Goal: Information Seeking & Learning: Learn about a topic

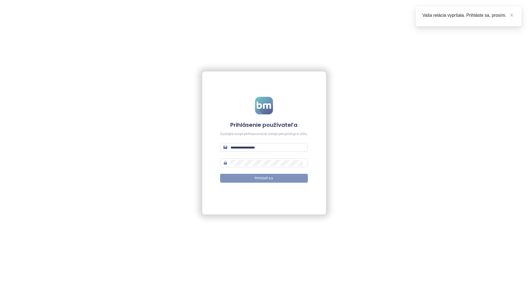
type input "**********"
click at [251, 182] on button "Prihlásiť sa" at bounding box center [264, 178] width 88 height 9
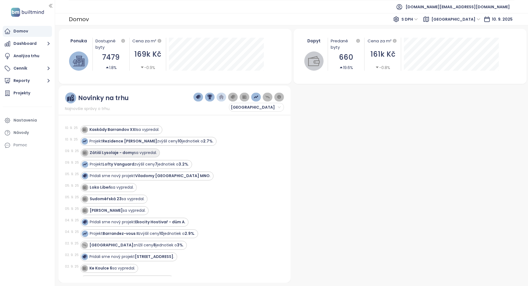
click at [141, 154] on div "Zátiší Lysolaje - domy sa vypredal." at bounding box center [123, 153] width 67 height 6
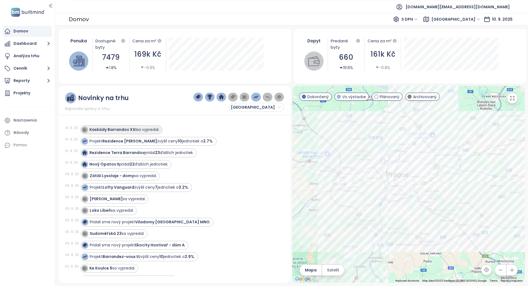
click at [125, 132] on strong "Kaskády Barrandov XXI" at bounding box center [113, 130] width 47 height 6
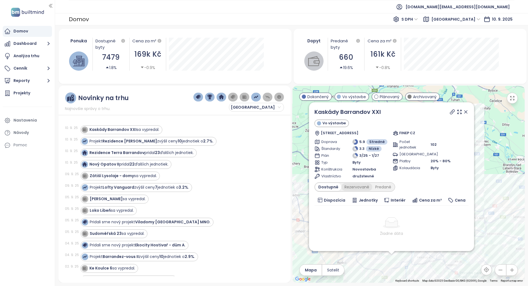
click at [359, 184] on div "Rezervované" at bounding box center [357, 187] width 31 height 8
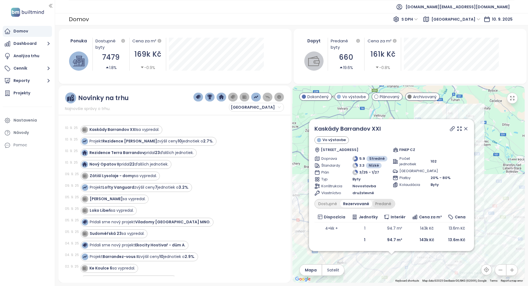
click at [374, 200] on div "Predané" at bounding box center [383, 204] width 22 height 8
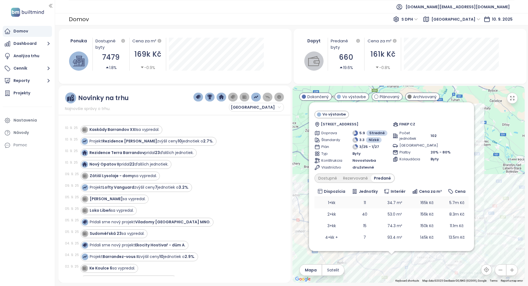
scroll to position [17, 0]
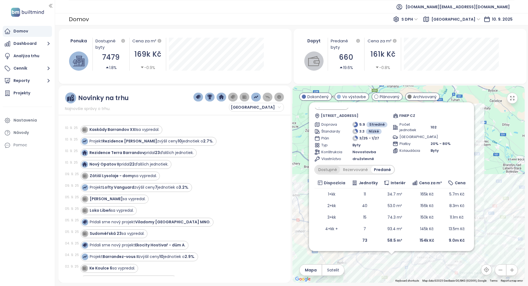
click at [338, 170] on div "Dostupné" at bounding box center [327, 170] width 25 height 8
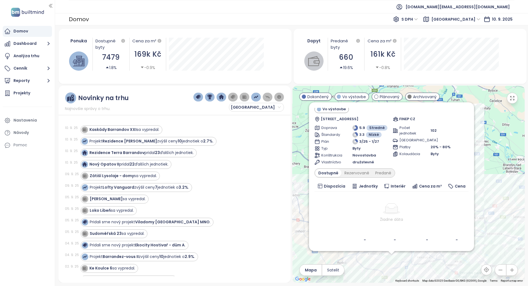
scroll to position [13, 0]
click at [168, 152] on div "Rezidence Terra Barrandov pridal 23 ďalších jednotiek." at bounding box center [142, 153] width 104 height 6
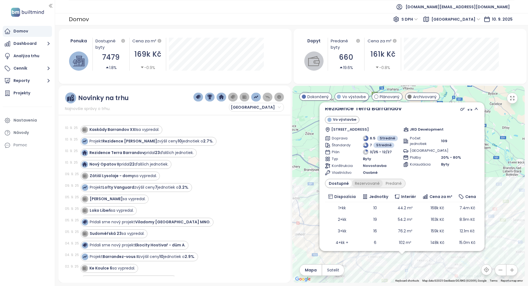
scroll to position [0, 0]
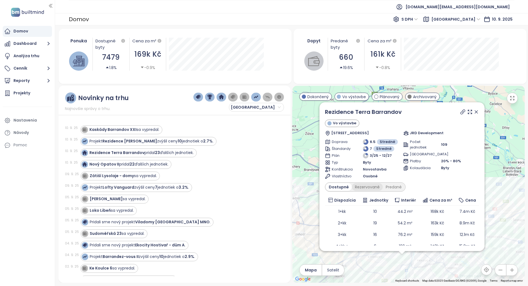
click at [373, 187] on div "Rezervované" at bounding box center [367, 187] width 31 height 8
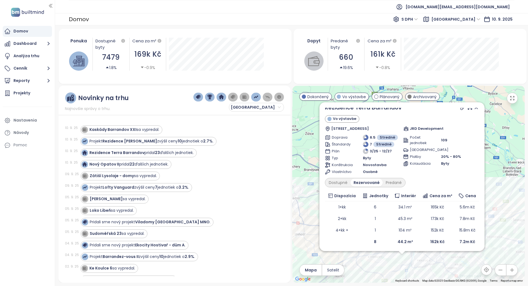
scroll to position [6, 0]
click at [393, 180] on div "Predané" at bounding box center [394, 182] width 22 height 8
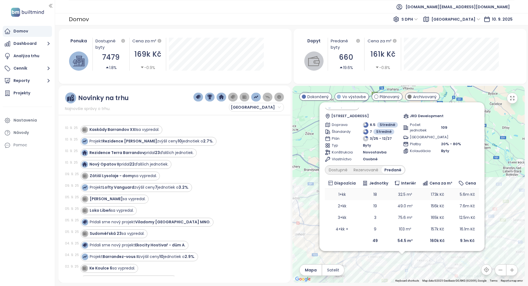
scroll to position [17, 0]
click at [348, 169] on div "Dostupné" at bounding box center [338, 170] width 25 height 8
click at [368, 171] on div "Rezervované" at bounding box center [367, 170] width 31 height 8
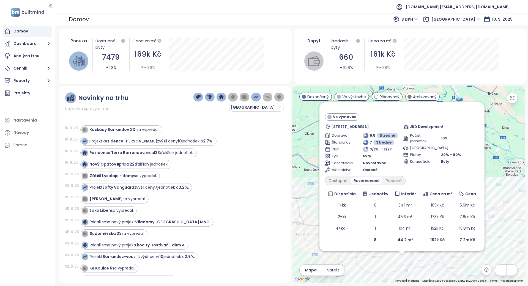
scroll to position [6, 0]
click at [131, 164] on strong "22" at bounding box center [132, 165] width 5 height 6
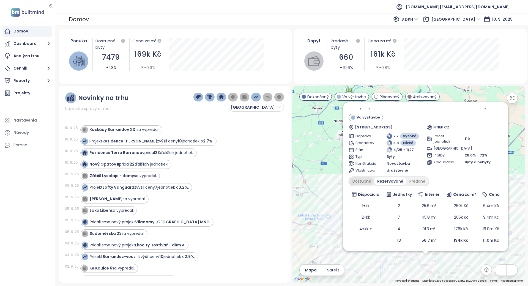
click at [369, 179] on div "Dostupné" at bounding box center [362, 182] width 25 height 8
click at [419, 182] on div "Predané" at bounding box center [417, 182] width 22 height 8
click at [380, 181] on div "Rezervované" at bounding box center [389, 182] width 31 height 8
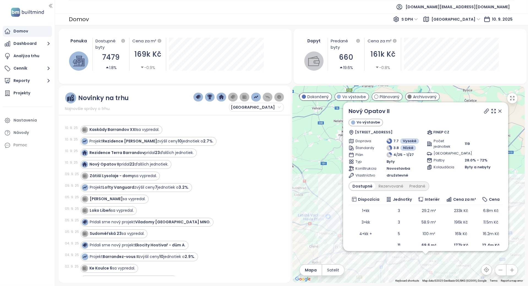
scroll to position [0, 0]
click at [484, 111] on icon at bounding box center [487, 112] width 6 height 6
drag, startPoint x: 402, startPoint y: 112, endPoint x: 350, endPoint y: 109, distance: 52.1
click at [350, 109] on div "Nový Opatov II" at bounding box center [426, 112] width 154 height 8
copy link "Nový Opatov II"
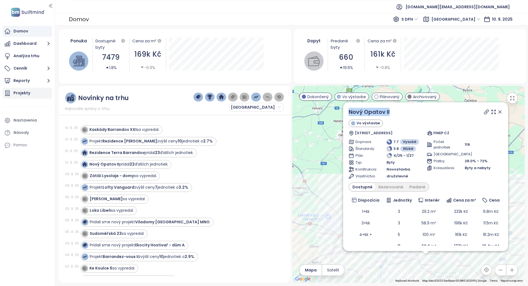
click at [31, 91] on div "Projekty" at bounding box center [27, 93] width 49 height 11
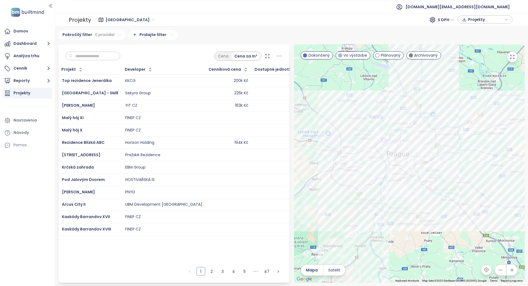
click at [112, 17] on span "Praha" at bounding box center [130, 20] width 49 height 8
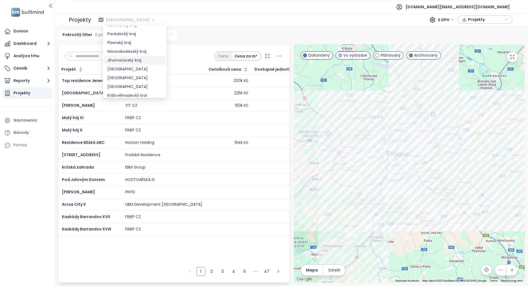
scroll to position [22, 0]
click at [136, 64] on div "Karlovarský kraj" at bounding box center [134, 62] width 55 height 6
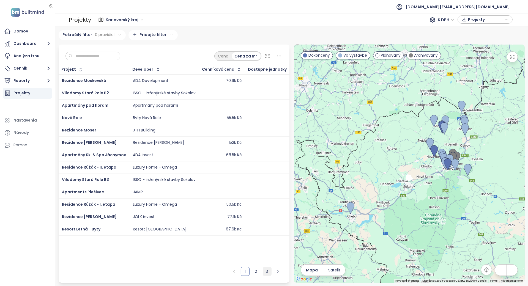
click at [266, 271] on link "3" at bounding box center [267, 272] width 8 height 8
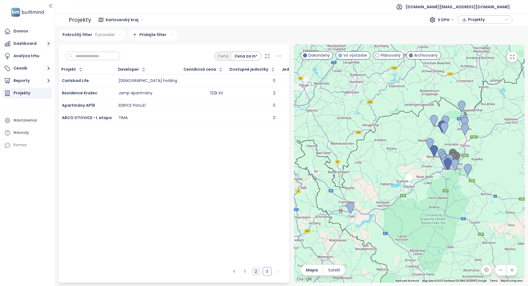
click at [258, 272] on link "2" at bounding box center [256, 272] width 8 height 8
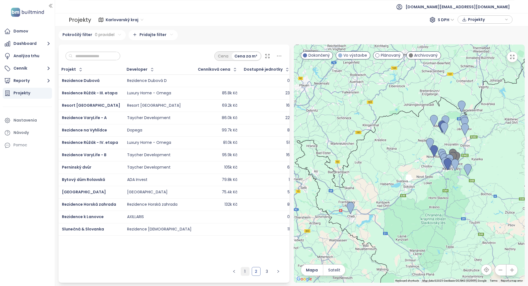
click at [247, 273] on link "1" at bounding box center [245, 272] width 8 height 8
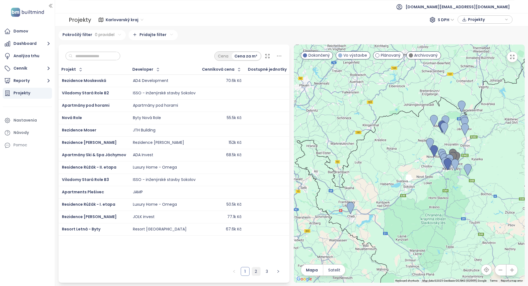
click at [257, 272] on link "2" at bounding box center [256, 272] width 8 height 8
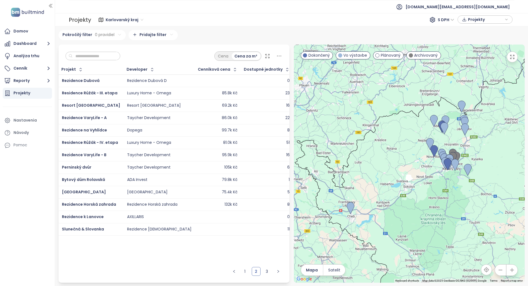
click at [263, 267] on ul "1 2 3" at bounding box center [256, 273] width 67 height 18
click at [265, 272] on link "3" at bounding box center [267, 272] width 8 height 8
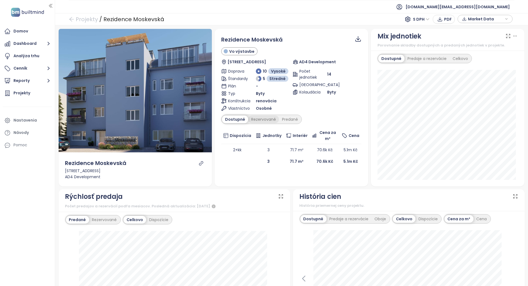
click at [259, 117] on div "Rezervované" at bounding box center [263, 120] width 31 height 8
click at [285, 118] on div "Predané" at bounding box center [290, 120] width 22 height 8
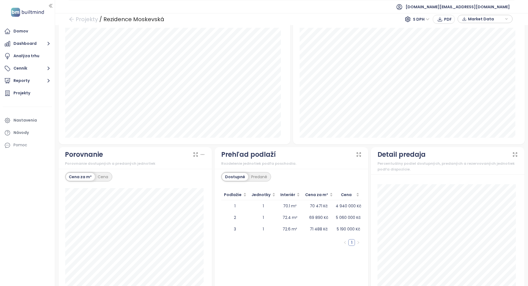
scroll to position [408, 0]
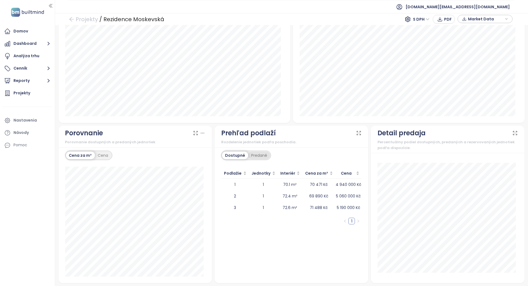
click at [262, 152] on div "Predané" at bounding box center [259, 156] width 22 height 8
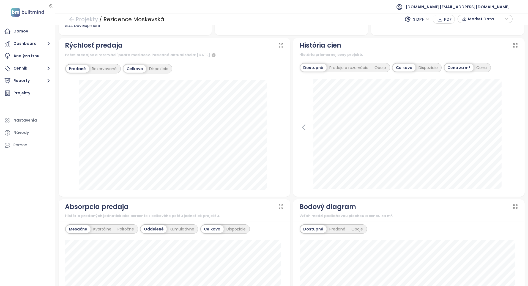
scroll to position [4, 0]
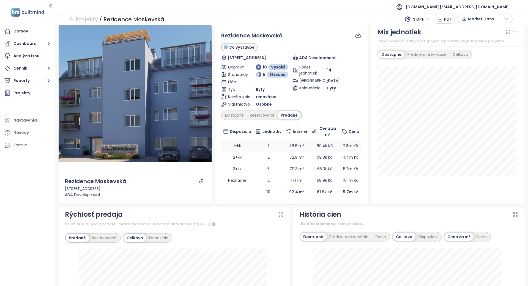
click at [284, 148] on td "38.6 m²" at bounding box center [297, 146] width 26 height 12
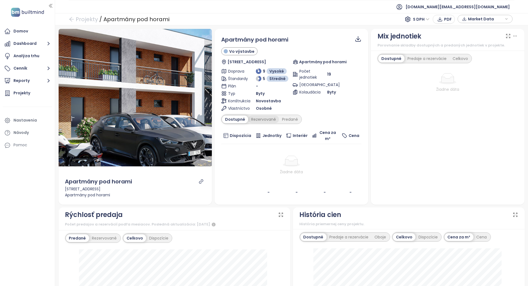
click at [264, 117] on div "Rezervované" at bounding box center [263, 120] width 31 height 8
click at [279, 119] on div "Predané" at bounding box center [290, 120] width 22 height 8
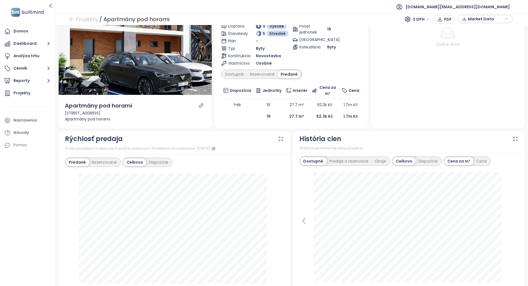
scroll to position [73, 0]
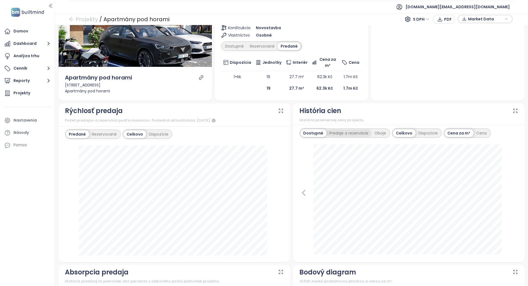
click at [327, 129] on div "Predaje a rezervácie" at bounding box center [349, 133] width 45 height 8
click at [374, 129] on div "Oboje" at bounding box center [382, 133] width 18 height 8
click at [201, 76] on icon "link" at bounding box center [201, 77] width 5 height 5
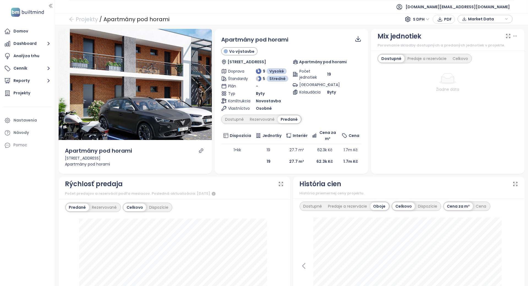
scroll to position [110, 0]
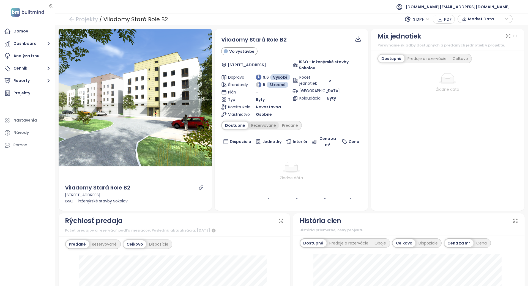
click at [272, 127] on div "Rezervované" at bounding box center [263, 126] width 31 height 8
click at [282, 124] on div "Predané" at bounding box center [290, 126] width 22 height 8
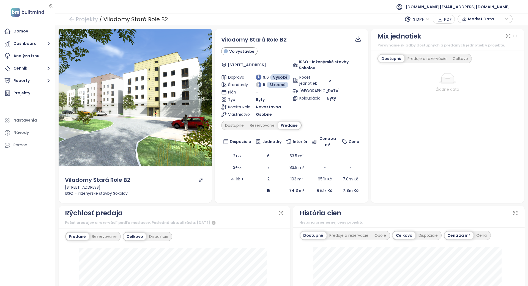
scroll to position [183, 0]
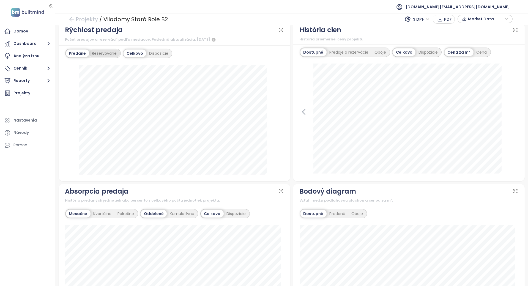
click at [96, 51] on div "Rezervované" at bounding box center [104, 54] width 31 height 8
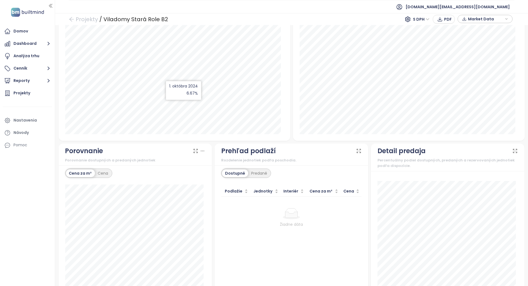
scroll to position [401, 0]
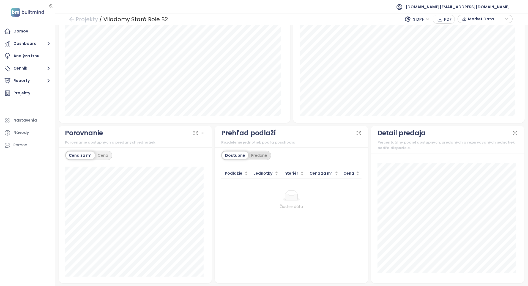
click at [249, 152] on div "Predané" at bounding box center [259, 156] width 22 height 8
click at [281, 148] on div "Dostupné Predané Podlažie Jednotky Interiér Cena za m² Cena 1 2 85.7 m² 2 4 68.…" at bounding box center [292, 216] width 154 height 136
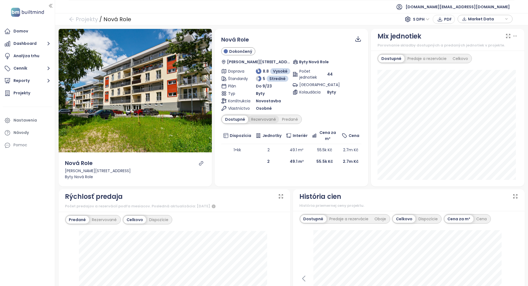
click at [254, 117] on div "Rezervované" at bounding box center [263, 120] width 31 height 8
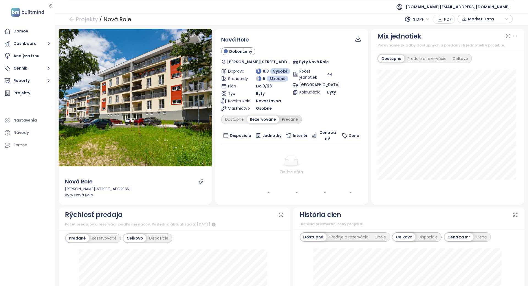
click at [286, 117] on div "Predané" at bounding box center [290, 120] width 22 height 8
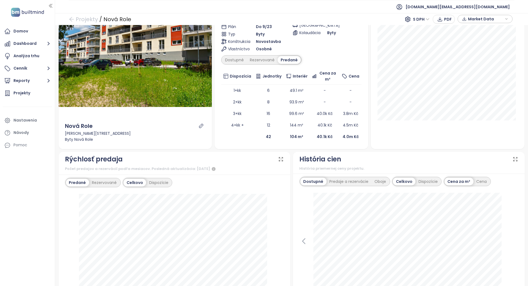
scroll to position [110, 0]
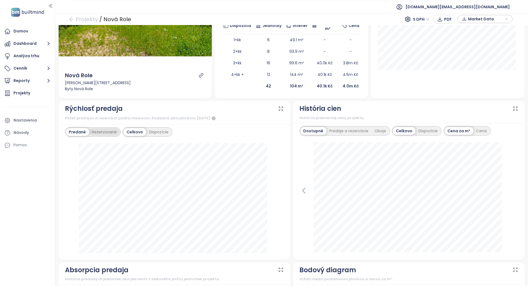
click at [114, 128] on div "Rezervované" at bounding box center [104, 132] width 31 height 8
click at [82, 134] on div "Predané" at bounding box center [77, 132] width 22 height 8
click at [348, 130] on div "Predaje a rezervácie" at bounding box center [349, 131] width 45 height 8
click at [373, 129] on div "Oboje" at bounding box center [382, 131] width 18 height 8
click at [318, 133] on div "Dostupné" at bounding box center [313, 131] width 25 height 8
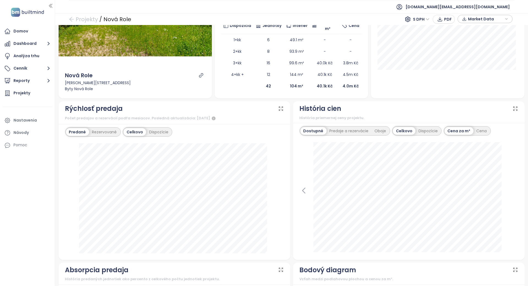
scroll to position [0, 0]
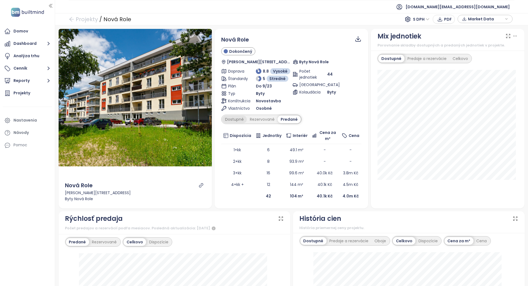
click at [244, 120] on div "Dostupné" at bounding box center [234, 120] width 25 height 8
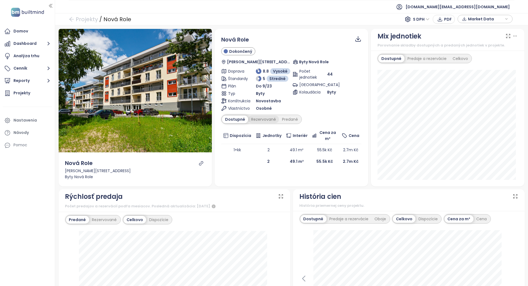
click at [263, 118] on div "Rezervované" at bounding box center [263, 120] width 31 height 8
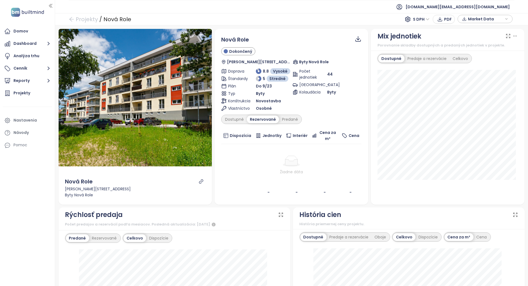
scroll to position [110, 0]
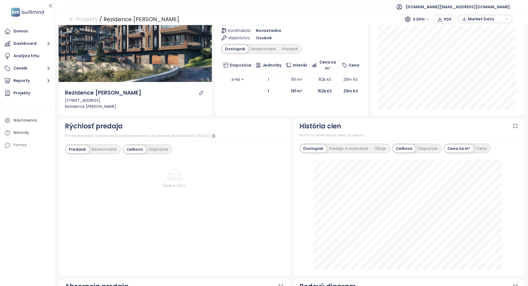
scroll to position [73, 0]
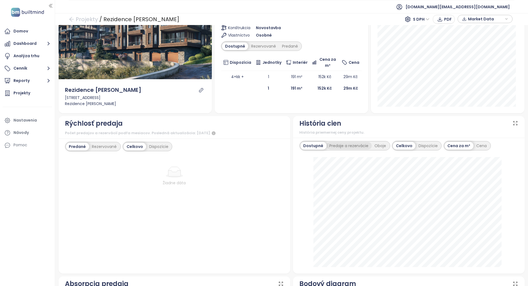
click at [349, 146] on div "Predaje a rezervácie" at bounding box center [349, 146] width 45 height 8
click at [373, 143] on div "Oboje" at bounding box center [379, 146] width 18 height 8
click at [118, 145] on div "Rezervované" at bounding box center [104, 147] width 31 height 8
click at [112, 147] on div "Rezervované" at bounding box center [103, 147] width 31 height 8
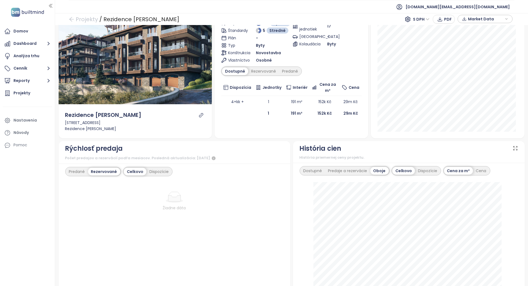
scroll to position [37, 0]
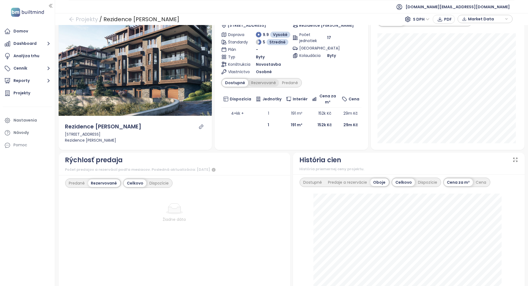
click at [267, 82] on div "Rezervované" at bounding box center [263, 83] width 31 height 8
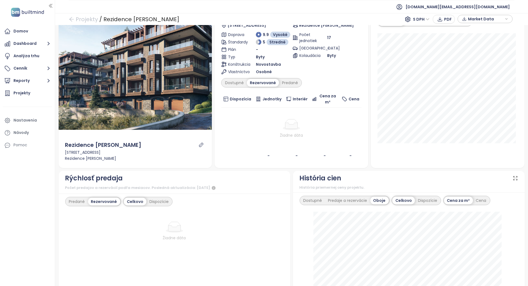
click at [287, 81] on div "Predané" at bounding box center [290, 83] width 22 height 8
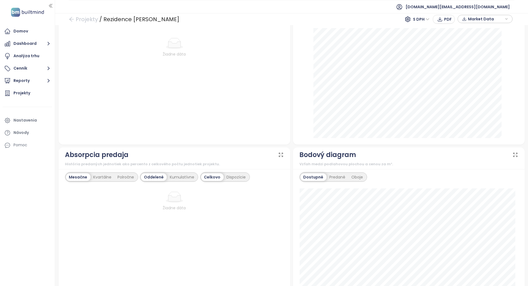
scroll to position [395, 0]
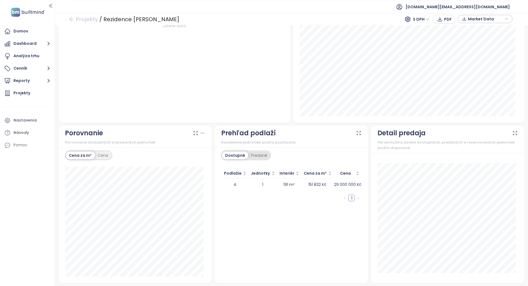
click at [252, 152] on div "Predané" at bounding box center [259, 156] width 22 height 8
click at [254, 211] on td "5" at bounding box center [263, 208] width 29 height 12
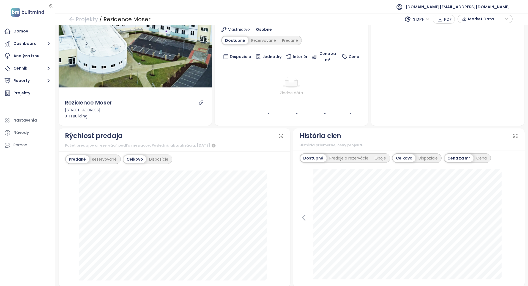
scroll to position [110, 0]
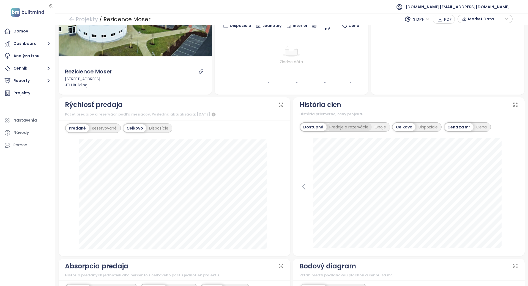
click at [353, 127] on div "Predaje a rezervácie" at bounding box center [349, 127] width 45 height 8
click at [113, 125] on div "Rezervované" at bounding box center [104, 128] width 31 height 8
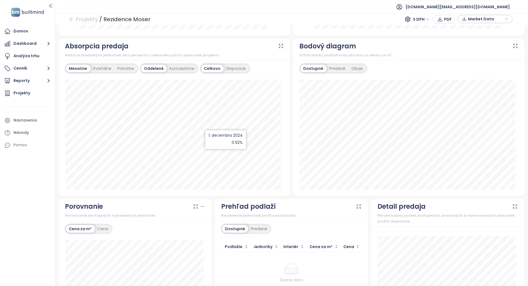
scroll to position [404, 0]
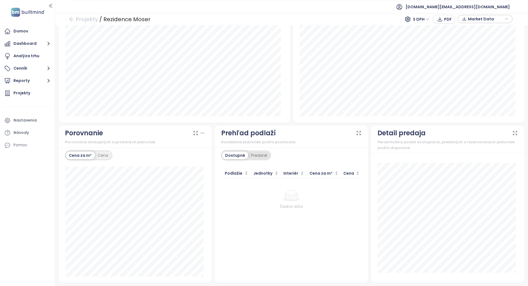
click at [265, 153] on div "Predané" at bounding box center [259, 156] width 22 height 8
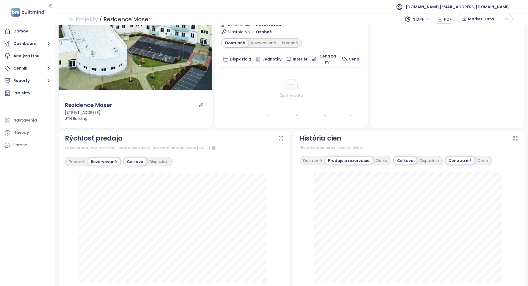
scroll to position [0, 0]
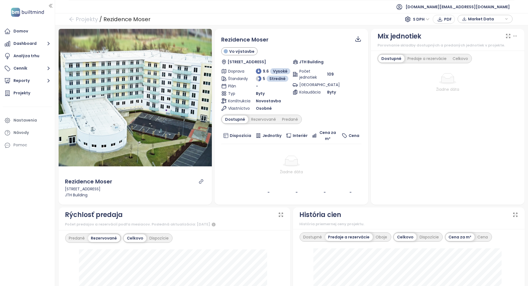
click at [272, 178] on td "Žiadne dáta" at bounding box center [291, 165] width 140 height 42
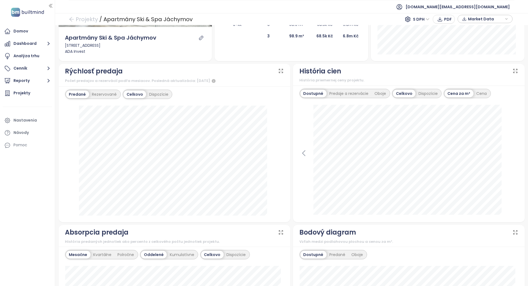
scroll to position [110, 0]
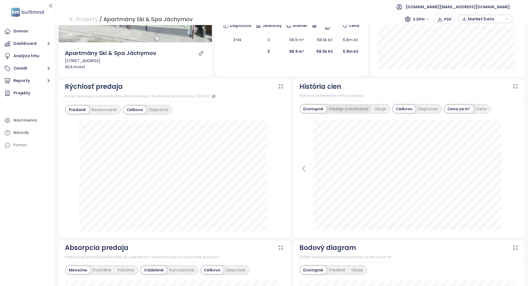
click at [339, 111] on div "Predaje a rezervácie" at bounding box center [349, 109] width 45 height 8
click at [316, 111] on div "Dostupné" at bounding box center [313, 109] width 25 height 8
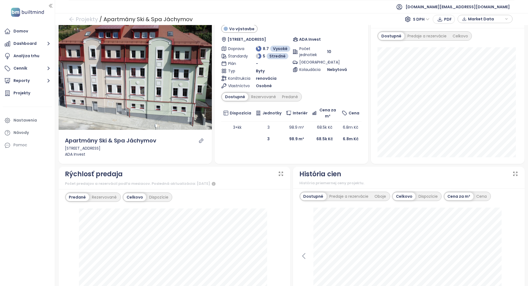
scroll to position [0, 0]
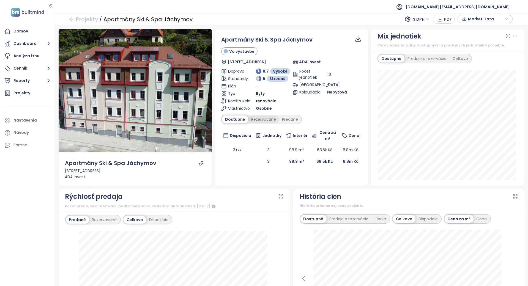
click at [271, 118] on div "Rezervované" at bounding box center [263, 120] width 31 height 8
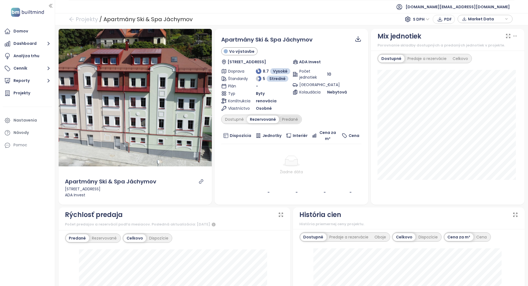
click at [291, 116] on div "Predané" at bounding box center [290, 120] width 22 height 8
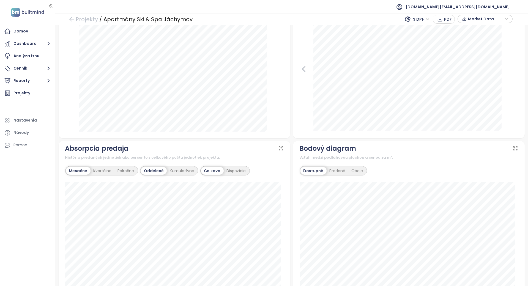
scroll to position [396, 0]
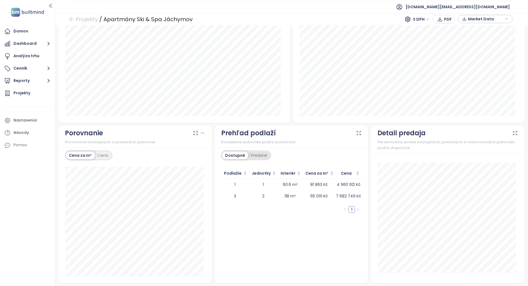
click at [266, 156] on div "Predané" at bounding box center [259, 156] width 22 height 8
click at [292, 148] on div "Dostupné Predané Podlažie Jednotky Interiér Cena za m² Cena 1 2 49.8 m² 79 689 …" at bounding box center [292, 216] width 154 height 136
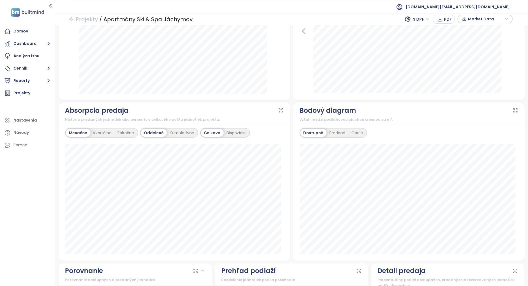
scroll to position [0, 0]
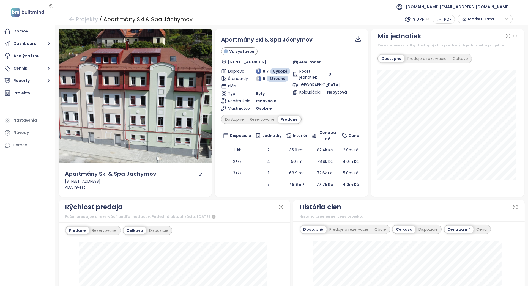
click at [290, 148] on td "35.6 m²" at bounding box center [297, 150] width 26 height 12
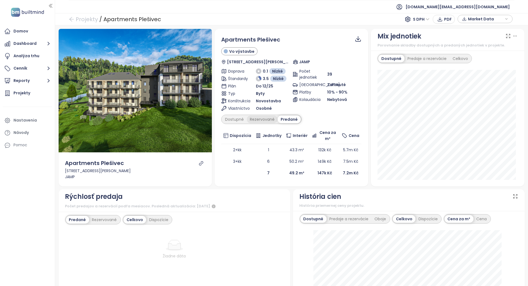
click at [273, 118] on div "Rezervované" at bounding box center [262, 120] width 31 height 8
click at [235, 118] on div "Dostupné" at bounding box center [234, 120] width 25 height 8
click at [199, 164] on icon "link" at bounding box center [201, 163] width 5 height 5
click at [285, 118] on div "Predané" at bounding box center [290, 120] width 22 height 8
click at [242, 121] on div "Dostupné" at bounding box center [234, 120] width 25 height 8
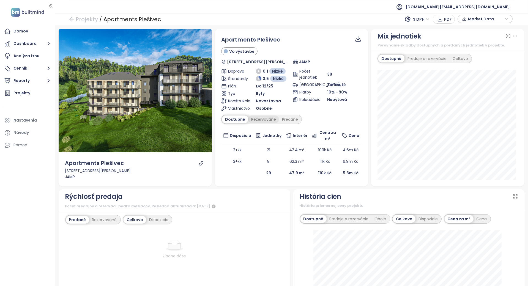
click at [256, 118] on div "Rezervované" at bounding box center [263, 120] width 31 height 8
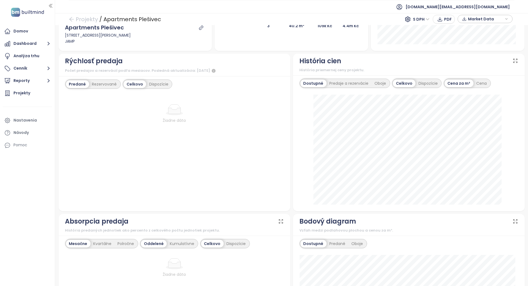
scroll to position [110, 0]
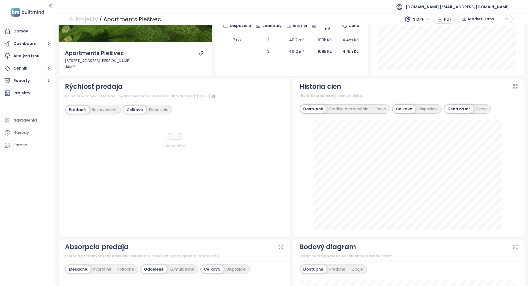
click at [374, 104] on div "Dostupné Predaje a rezervácie Oboje" at bounding box center [345, 108] width 91 height 9
click at [350, 108] on div "Predaje a rezervácie" at bounding box center [349, 109] width 45 height 8
click at [373, 109] on div "Oboje" at bounding box center [382, 109] width 18 height 8
click at [474, 110] on div "Cena" at bounding box center [481, 109] width 17 height 8
click at [450, 108] on div "Cena za m²" at bounding box center [458, 109] width 29 height 8
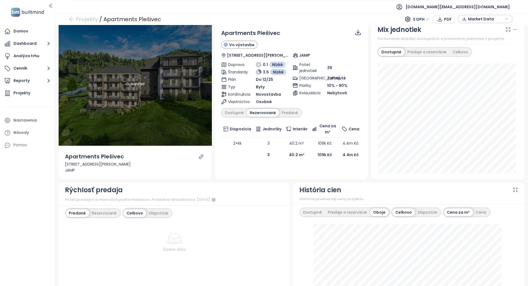
scroll to position [0, 0]
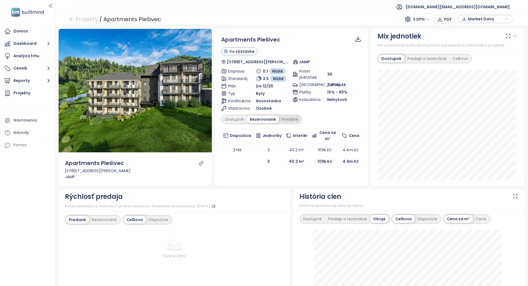
click at [287, 119] on div "Predané" at bounding box center [290, 120] width 22 height 8
click at [229, 119] on div "Dostupné" at bounding box center [234, 120] width 25 height 8
click at [256, 159] on td "8" at bounding box center [268, 162] width 30 height 12
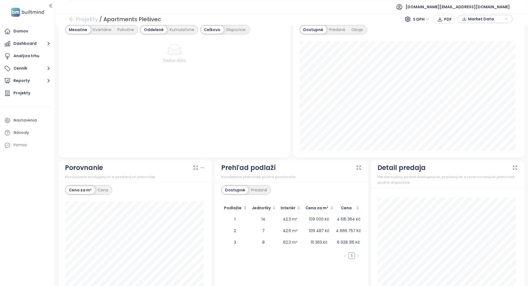
scroll to position [384, 0]
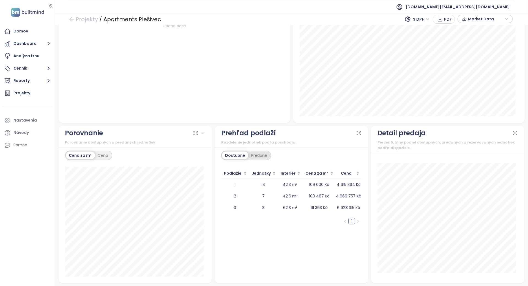
click at [266, 158] on div "Predané" at bounding box center [259, 156] width 22 height 8
click at [276, 151] on div "Dostupné Predané" at bounding box center [291, 156] width 140 height 11
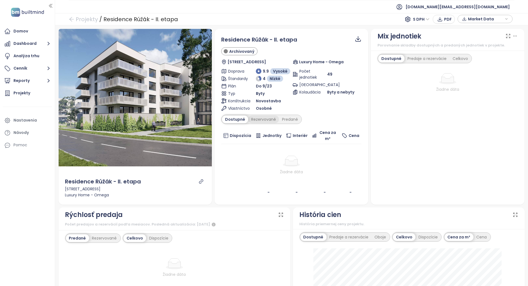
click at [271, 119] on div "Rezervované" at bounding box center [263, 120] width 31 height 8
click at [281, 118] on div "Predané" at bounding box center [290, 120] width 22 height 8
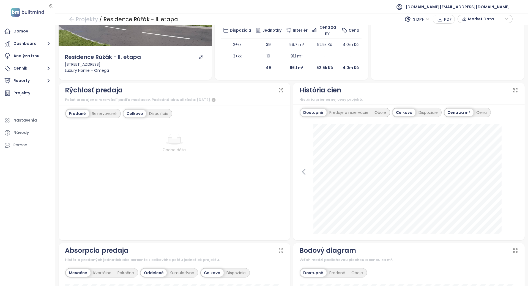
scroll to position [110, 0]
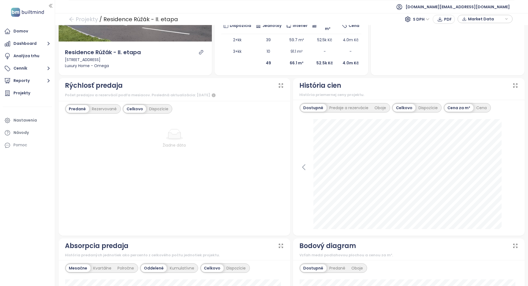
click at [95, 113] on div "Predané Rezervované" at bounding box center [93, 108] width 56 height 9
click at [97, 108] on div "Rezervované" at bounding box center [104, 109] width 31 height 8
click at [341, 107] on div "Predaje a rezervácie" at bounding box center [349, 108] width 45 height 8
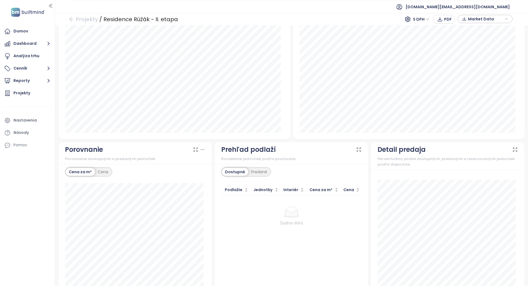
scroll to position [383, 0]
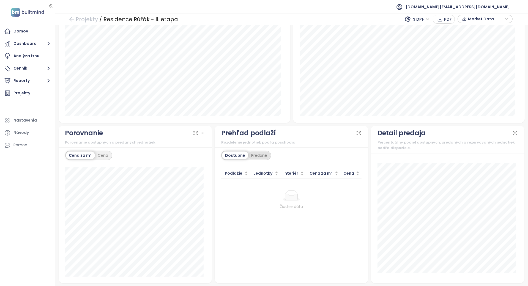
click at [261, 155] on div "Predané" at bounding box center [259, 156] width 22 height 8
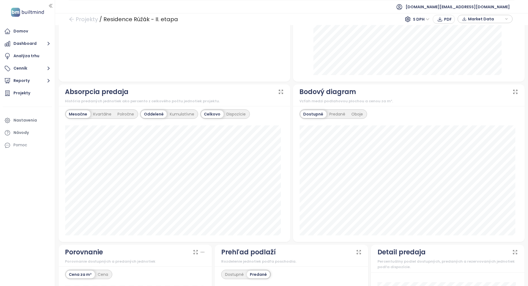
scroll to position [0, 0]
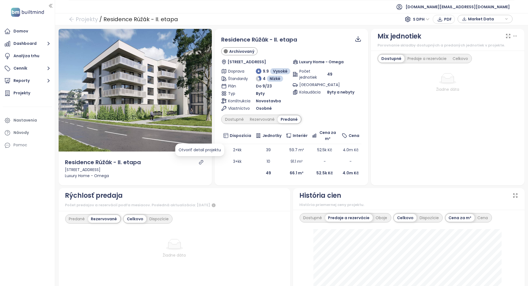
click at [199, 161] on icon "link" at bounding box center [201, 162] width 5 height 5
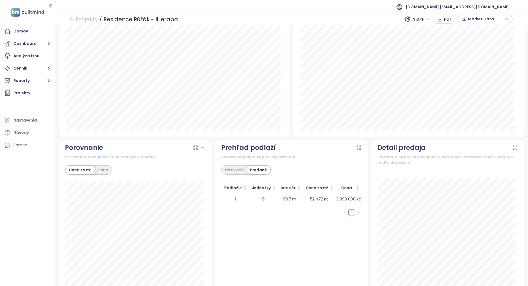
scroll to position [383, 0]
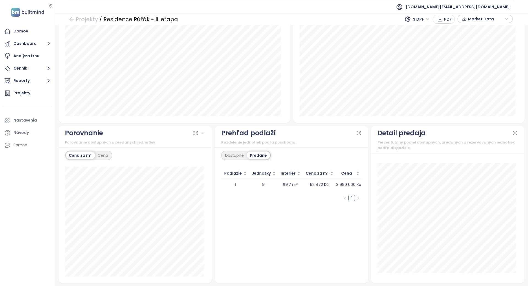
click at [300, 144] on div "Rozdelenie jednotiek podľa poschodia." at bounding box center [291, 143] width 140 height 6
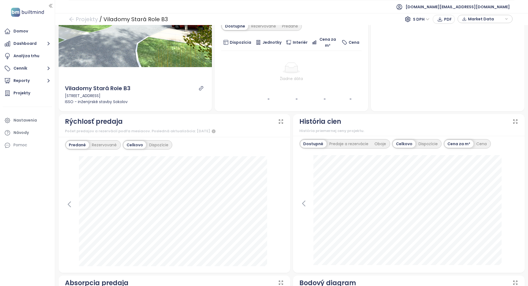
scroll to position [110, 0]
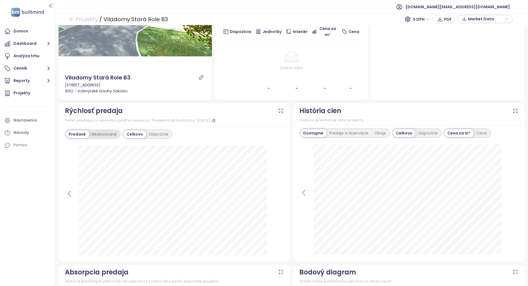
click at [109, 132] on div "Rezervované" at bounding box center [104, 134] width 31 height 8
click at [61, 134] on div "Predané Rezervované Celkovo Dispozície Žiadne dáta" at bounding box center [175, 193] width 232 height 135
click at [68, 134] on div "Predané" at bounding box center [77, 134] width 22 height 8
click at [69, 193] on icon at bounding box center [69, 194] width 8 height 8
click at [277, 191] on icon at bounding box center [279, 194] width 8 height 8
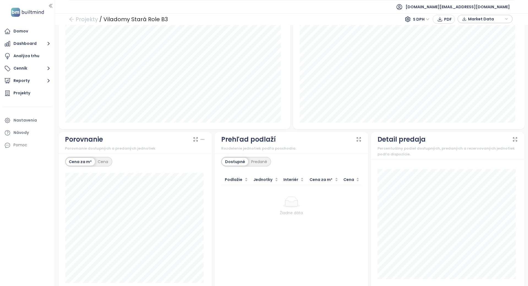
scroll to position [410, 0]
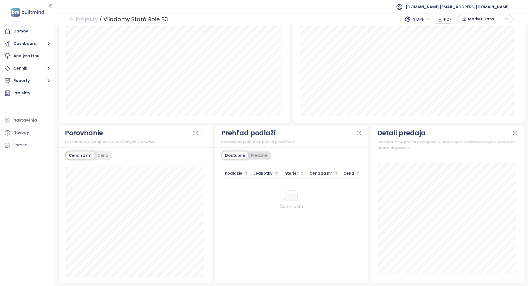
click at [262, 154] on div "Predané" at bounding box center [259, 156] width 22 height 8
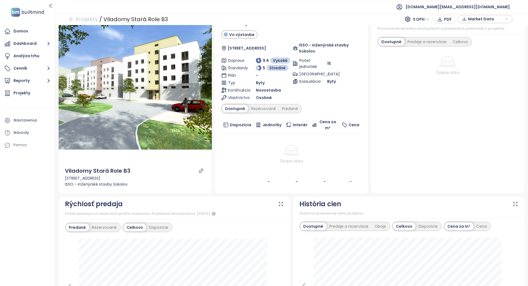
scroll to position [0, 0]
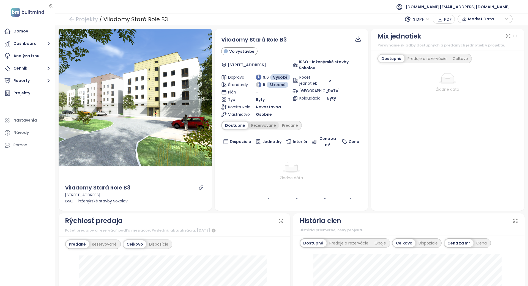
click at [266, 122] on div "Rezervované" at bounding box center [263, 126] width 31 height 8
click at [281, 125] on div "Predané" at bounding box center [290, 126] width 22 height 8
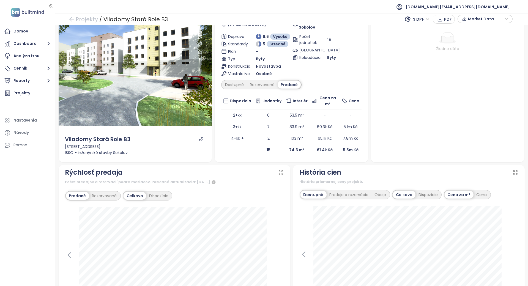
scroll to position [73, 0]
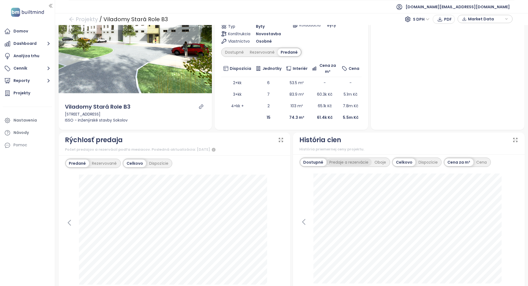
click at [349, 163] on div "Predaje a rezervácie" at bounding box center [349, 163] width 45 height 8
click at [384, 163] on div "Oboje" at bounding box center [379, 163] width 18 height 8
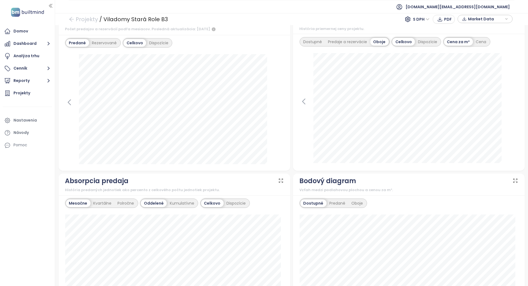
scroll to position [257, 0]
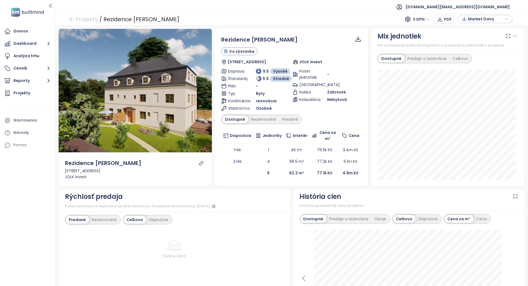
click at [268, 124] on div "Dostupné Rezervované Predané" at bounding box center [261, 119] width 81 height 9
click at [268, 121] on div "Rezervované" at bounding box center [263, 120] width 31 height 8
click at [290, 121] on div "Predané" at bounding box center [290, 120] width 22 height 8
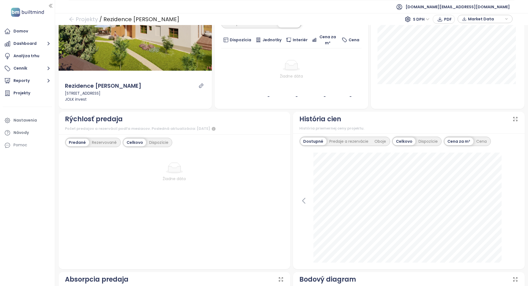
scroll to position [110, 0]
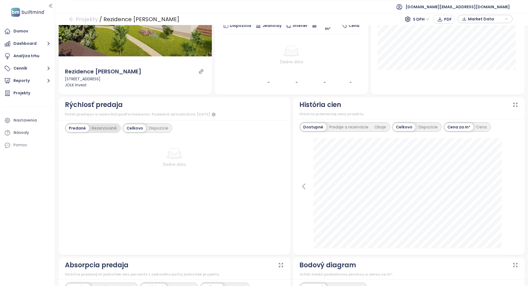
click at [106, 130] on div "Rezervované" at bounding box center [104, 128] width 31 height 8
click at [160, 124] on div "Dispozície" at bounding box center [158, 128] width 25 height 8
click at [327, 124] on div "Predaje a rezervácie" at bounding box center [349, 127] width 45 height 8
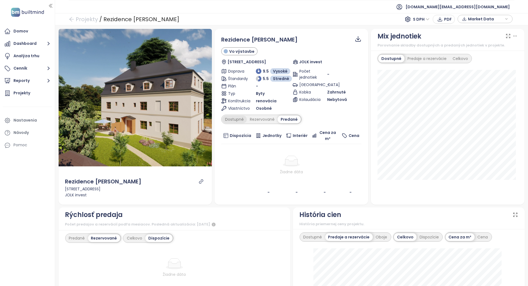
click at [237, 116] on div "Dostupné" at bounding box center [234, 120] width 25 height 8
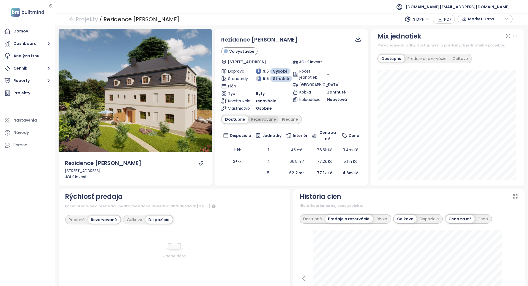
click at [256, 116] on div "Rezervované" at bounding box center [263, 120] width 31 height 8
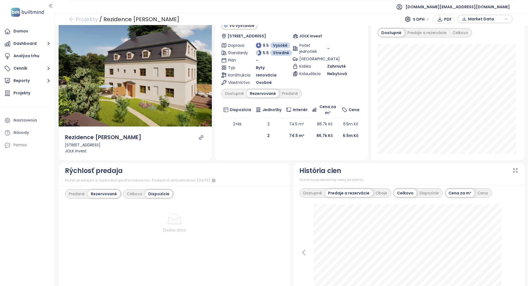
scroll to position [110, 0]
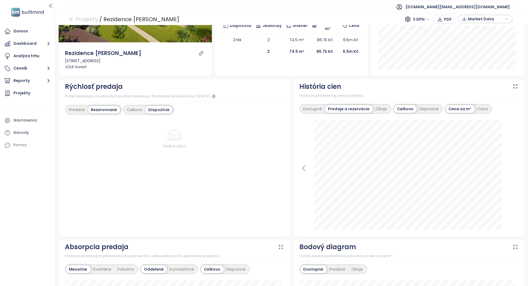
click at [424, 114] on div "Dostupné Predaje a rezervácie Oboje Celkovo Dispozície Cena za m² Cena 8. apríl…" at bounding box center [409, 169] width 232 height 136
click at [430, 105] on div "Dispozície" at bounding box center [429, 109] width 25 height 8
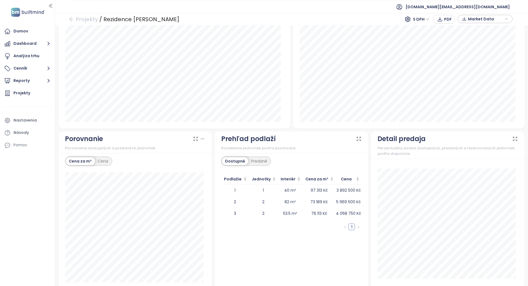
scroll to position [384, 0]
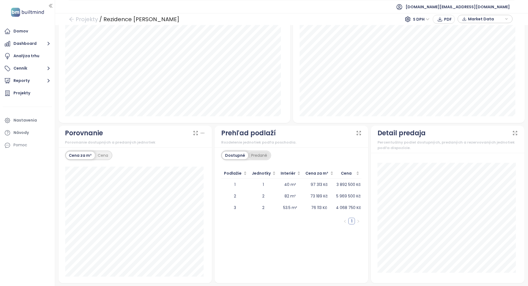
click at [254, 157] on div "Predané" at bounding box center [259, 156] width 22 height 8
click at [239, 158] on div "Kliknutím zoradíš vzostupne" at bounding box center [261, 160] width 62 height 12
click at [230, 150] on div "Dostupné Predané Podlažie Jednotky Interiér Cena za m² Cena 1 1 84 m² 95 101 Kč…" at bounding box center [292, 216] width 154 height 136
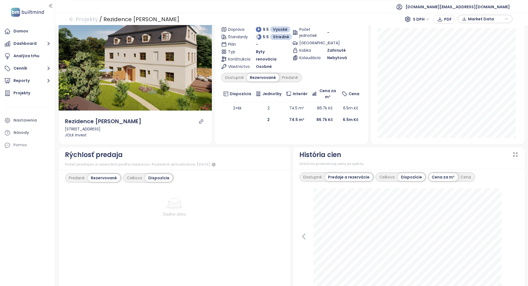
scroll to position [73, 0]
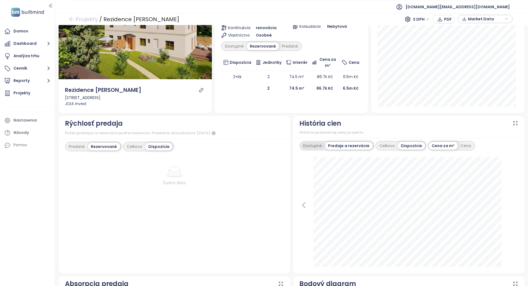
click at [305, 143] on div "Dostupné" at bounding box center [313, 146] width 25 height 8
click at [354, 146] on div "Predaje a rezervácie" at bounding box center [349, 146] width 45 height 8
click at [376, 144] on div "Celkovo" at bounding box center [386, 146] width 21 height 8
click at [285, 51] on div "Rezidence Annaberg Vo výstavbe Andělská Hora 163, 364 71 Andělská Hora, Czechia…" at bounding box center [291, 28] width 140 height 132
click at [288, 46] on div "Predané" at bounding box center [290, 46] width 22 height 8
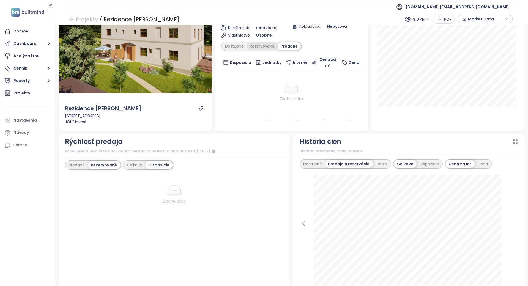
click at [270, 45] on div "Rezervované" at bounding box center [262, 46] width 31 height 8
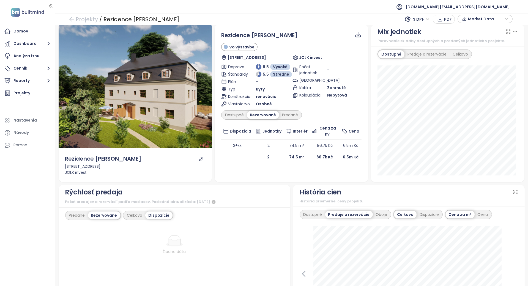
scroll to position [0, 0]
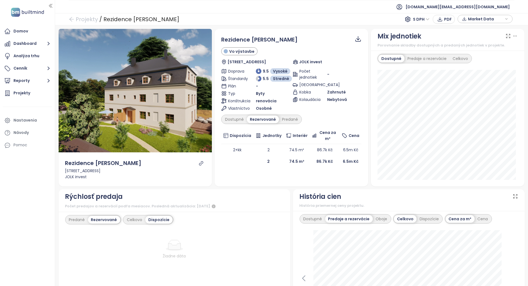
click at [267, 179] on div "Rezidence Annaberg Vo výstavbe Andělská Hora 163, 364 71 Andělská Hora, Czechia…" at bounding box center [292, 108] width 154 height 158
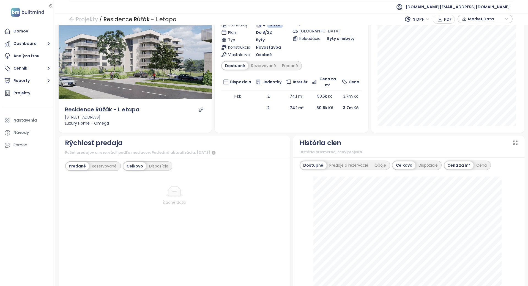
scroll to position [110, 0]
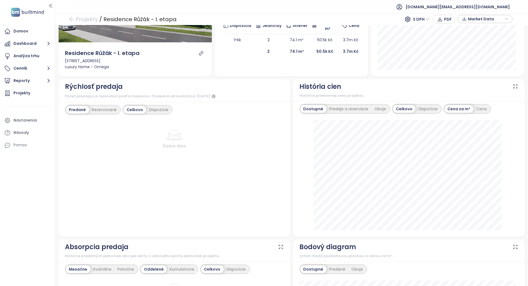
click at [346, 103] on div "Dostupné Predaje a rezervácie Oboje Celkovo Dispozície Cena za m² Cena [DATE] d…" at bounding box center [409, 169] width 232 height 136
click at [346, 107] on div "Predaje a rezervácie" at bounding box center [349, 109] width 45 height 8
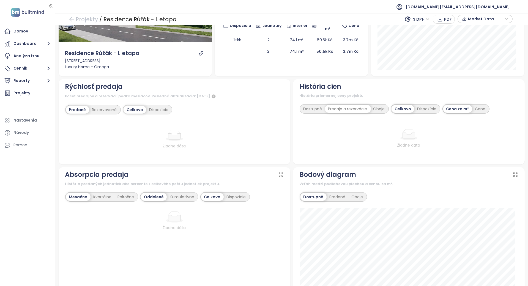
click at [373, 108] on div "Oboje" at bounding box center [379, 109] width 18 height 8
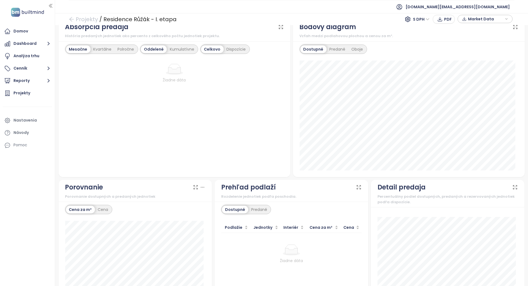
scroll to position [384, 0]
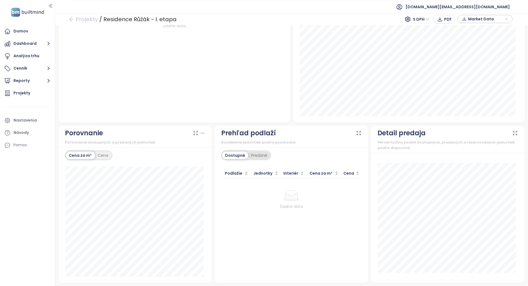
click at [260, 156] on div "Predané" at bounding box center [259, 156] width 22 height 8
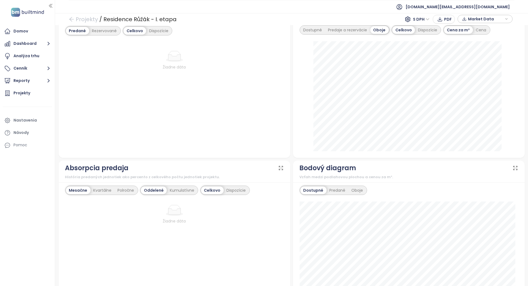
scroll to position [0, 0]
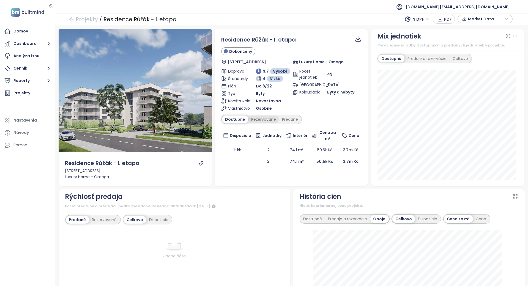
click at [269, 120] on div "Rezervované" at bounding box center [263, 120] width 31 height 8
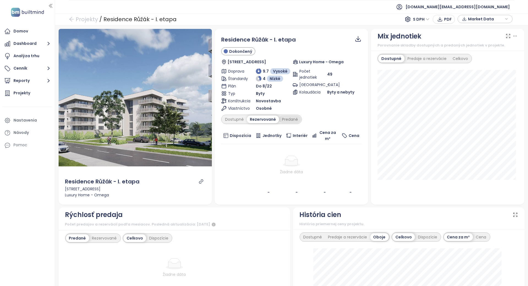
click at [287, 120] on div "Predané" at bounding box center [290, 120] width 22 height 8
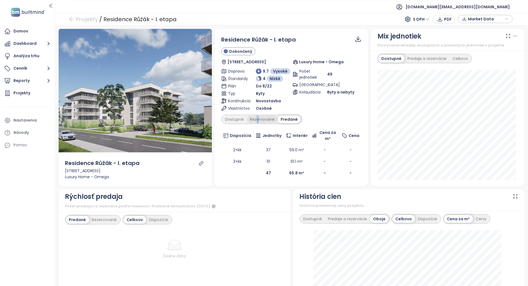
click at [255, 118] on div "Rezervované" at bounding box center [262, 120] width 31 height 8
drag, startPoint x: 255, startPoint y: 118, endPoint x: 228, endPoint y: 119, distance: 27.3
click at [228, 119] on div "Dostupné" at bounding box center [234, 120] width 25 height 8
drag, startPoint x: 228, startPoint y: 119, endPoint x: 258, endPoint y: 119, distance: 30.3
click at [258, 119] on div "Rezervované" at bounding box center [262, 120] width 31 height 8
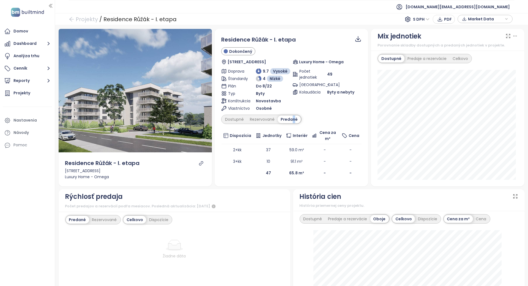
drag, startPoint x: 258, startPoint y: 119, endPoint x: 291, endPoint y: 119, distance: 33.6
click at [291, 119] on div "Predané" at bounding box center [289, 120] width 23 height 8
click at [236, 162] on td "3+kk" at bounding box center [237, 162] width 32 height 12
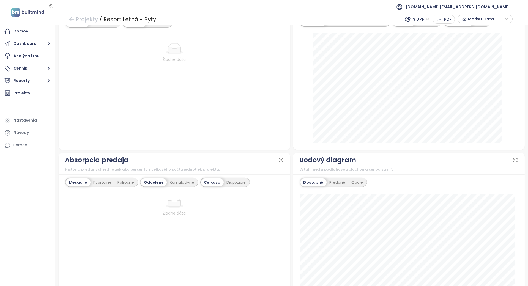
scroll to position [416, 0]
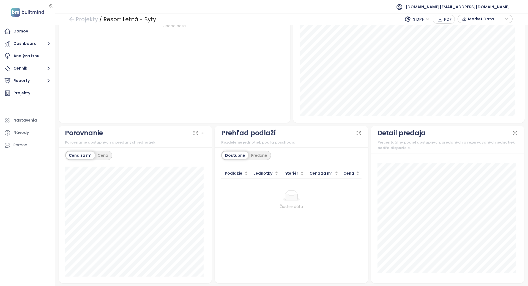
click at [261, 159] on div "Predané" at bounding box center [259, 156] width 22 height 8
click at [261, 155] on div "Predané" at bounding box center [258, 156] width 22 height 8
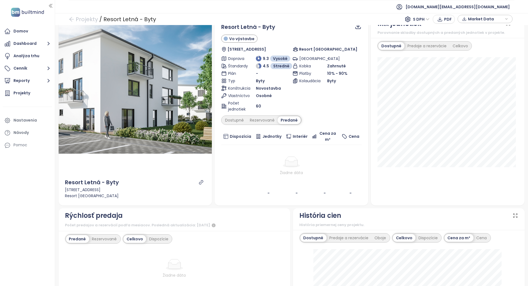
scroll to position [0, 0]
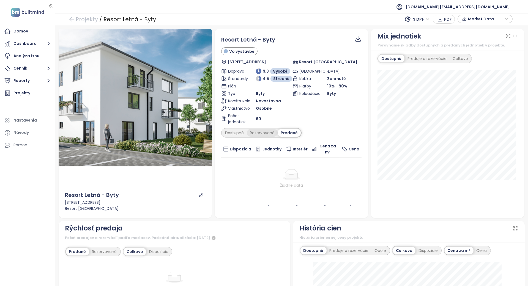
click at [265, 136] on div "Rezervované" at bounding box center [262, 133] width 31 height 8
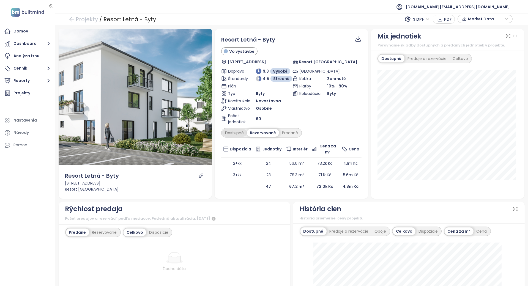
click at [238, 135] on div "Dostupné" at bounding box center [234, 133] width 25 height 8
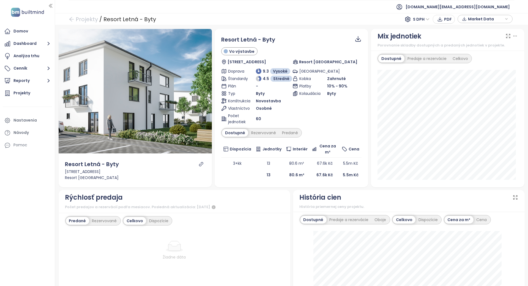
click at [200, 165] on icon "link" at bounding box center [201, 164] width 5 height 5
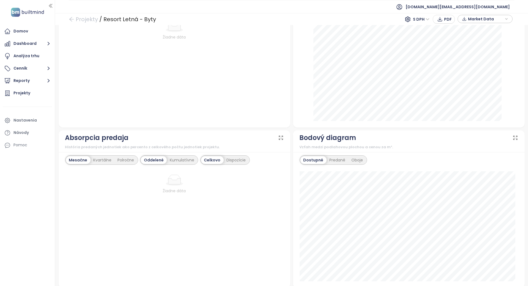
scroll to position [385, 0]
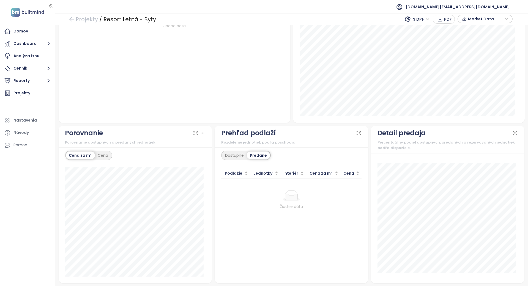
click at [307, 198] on div at bounding box center [291, 195] width 136 height 11
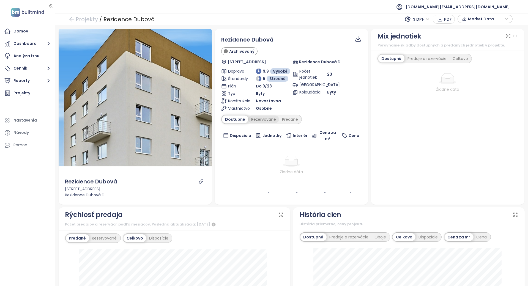
click at [263, 118] on div "Rezervované" at bounding box center [263, 120] width 31 height 8
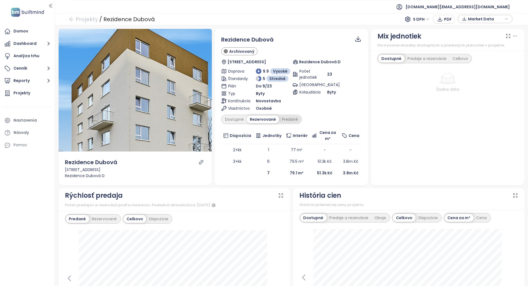
click at [286, 117] on div "Predané" at bounding box center [290, 120] width 22 height 8
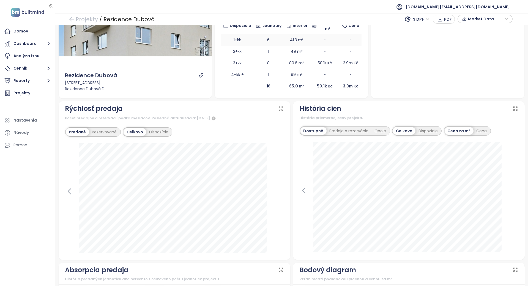
scroll to position [37, 0]
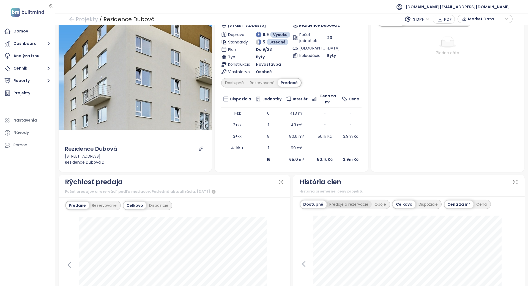
click at [356, 204] on div "Predaje a rezervácie" at bounding box center [349, 205] width 45 height 8
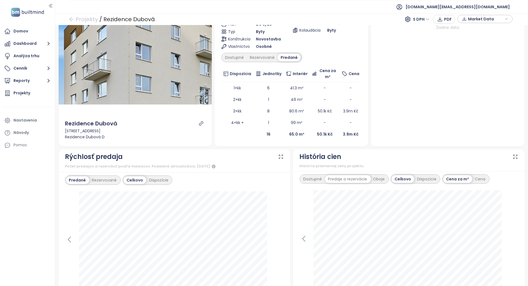
scroll to position [73, 0]
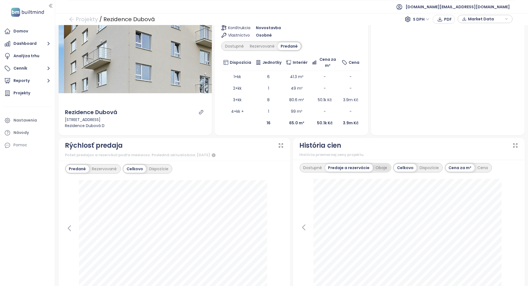
click at [380, 165] on div "Oboje" at bounding box center [382, 168] width 18 height 8
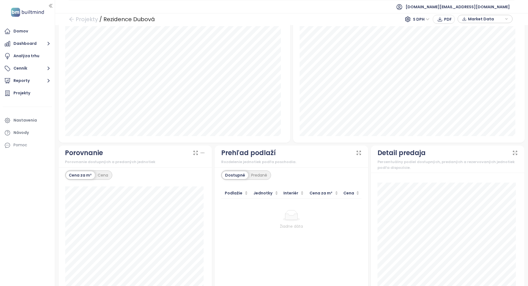
scroll to position [408, 0]
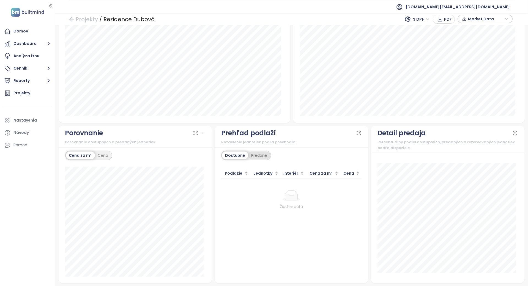
click at [257, 155] on div "Predané" at bounding box center [259, 156] width 22 height 8
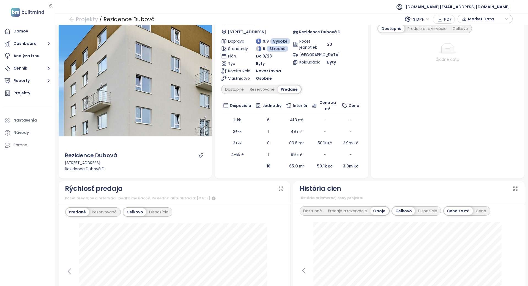
scroll to position [0, 0]
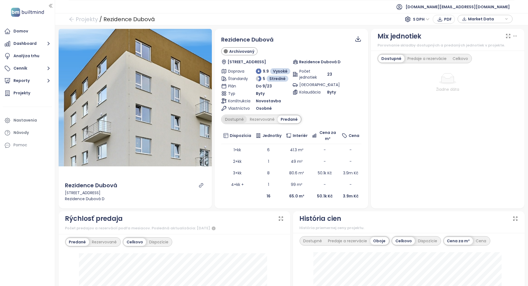
click at [237, 121] on div "Dostupné" at bounding box center [234, 120] width 25 height 8
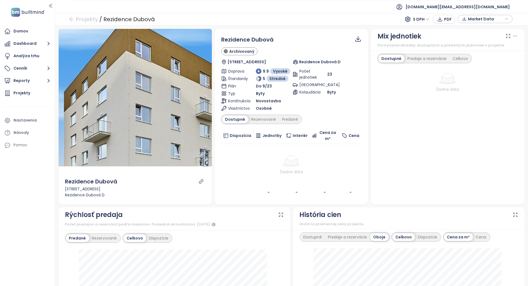
click at [267, 114] on div "Rezidence Dubová Archivovaný Dubová 248/1, Bohatice, 360 04 Karlovy Vary-Karlov…" at bounding box center [291, 117] width 140 height 163
click at [265, 120] on div "Rezervované" at bounding box center [263, 120] width 31 height 8
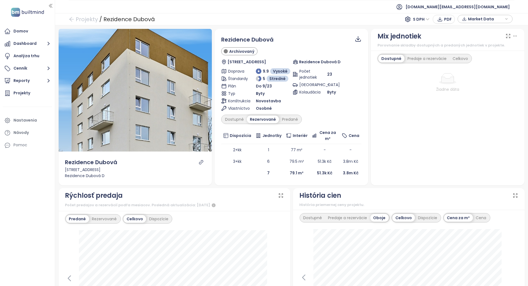
click at [272, 131] on th "Jednotky" at bounding box center [268, 135] width 30 height 17
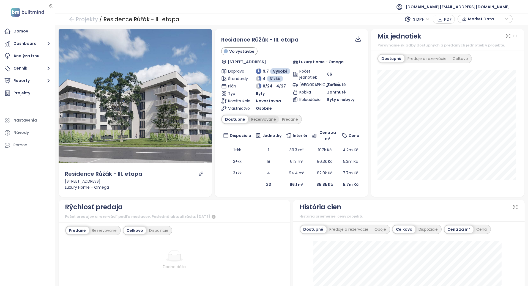
click at [267, 121] on div "Rezervované" at bounding box center [263, 120] width 31 height 8
click at [279, 121] on div "Predané" at bounding box center [290, 120] width 22 height 8
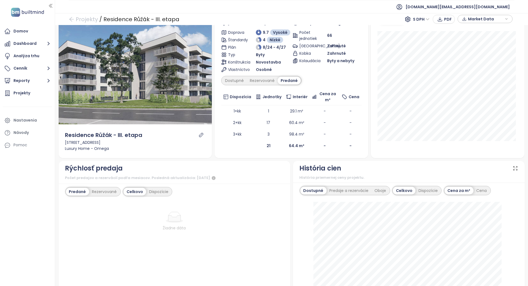
scroll to position [73, 0]
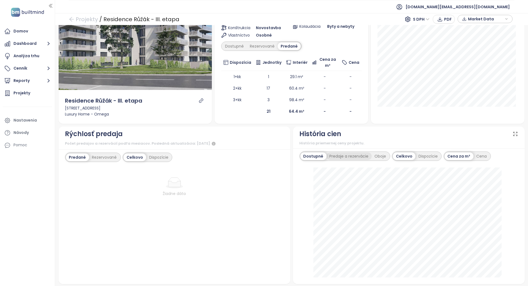
click at [339, 155] on div "Predaje a rezervácie" at bounding box center [349, 156] width 45 height 8
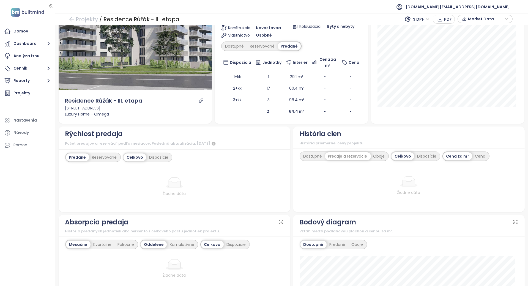
click at [381, 155] on div "Oboje" at bounding box center [379, 156] width 18 height 8
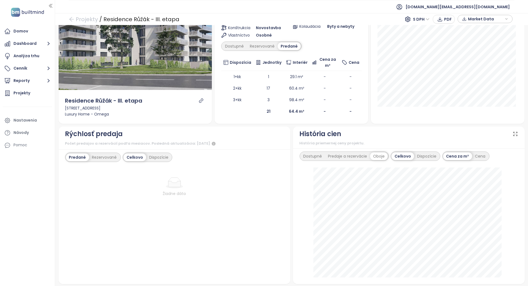
click at [299, 114] on td "64.4 m²" at bounding box center [297, 112] width 26 height 12
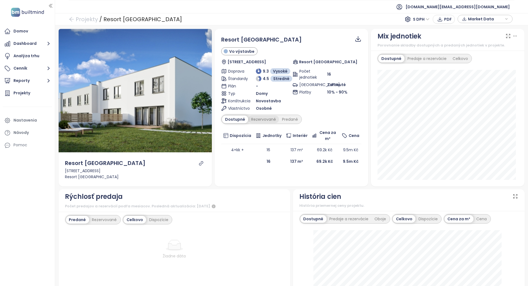
click at [266, 119] on div "Rezervované" at bounding box center [263, 120] width 31 height 8
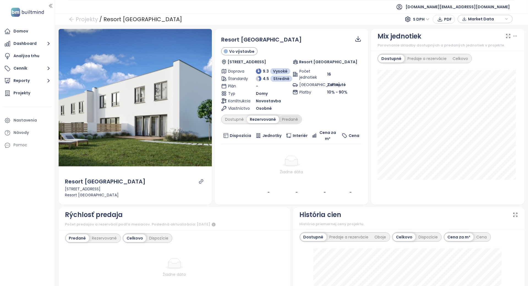
click at [285, 118] on div "Predané" at bounding box center [290, 120] width 22 height 8
click at [250, 121] on div "Rezervované" at bounding box center [262, 120] width 31 height 8
click at [239, 118] on div "Dostupné" at bounding box center [234, 120] width 25 height 8
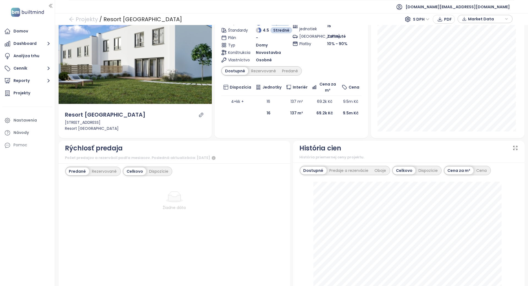
scroll to position [73, 0]
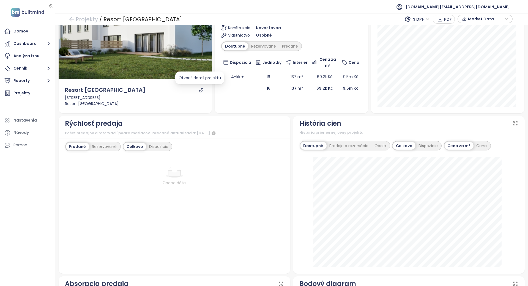
click at [199, 90] on icon "link" at bounding box center [201, 90] width 5 height 5
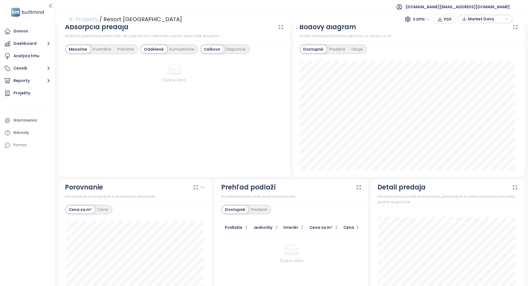
scroll to position [384, 0]
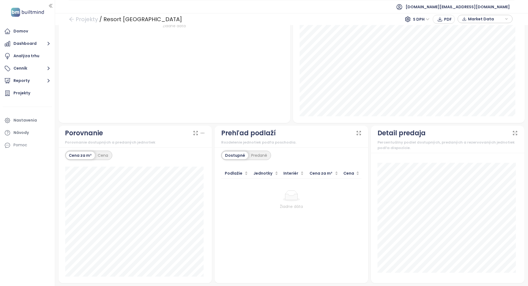
click at [285, 104] on div "Mesačne Kvartálne Polročne Oddelené Kumulatívne Celkovo Dispozície Žiadne dáta" at bounding box center [175, 55] width 232 height 136
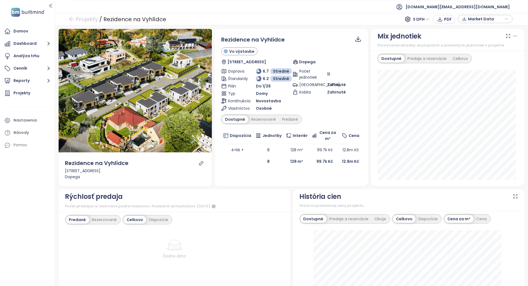
click at [201, 163] on icon "link" at bounding box center [201, 163] width 5 height 5
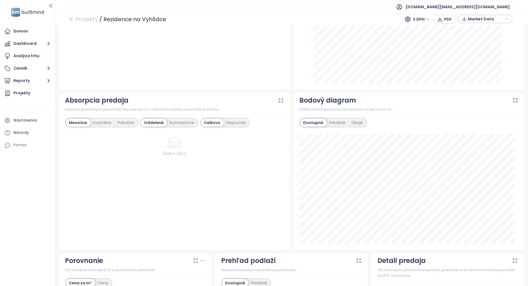
scroll to position [384, 0]
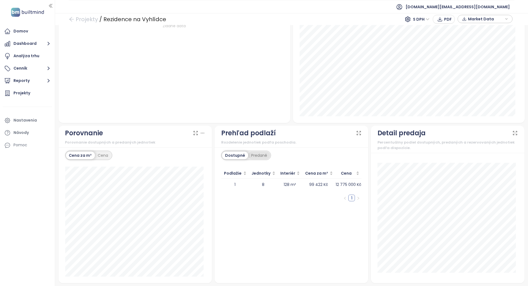
click at [251, 152] on div "Predané" at bounding box center [259, 156] width 22 height 8
click at [240, 152] on div "Dostupné" at bounding box center [234, 156] width 25 height 8
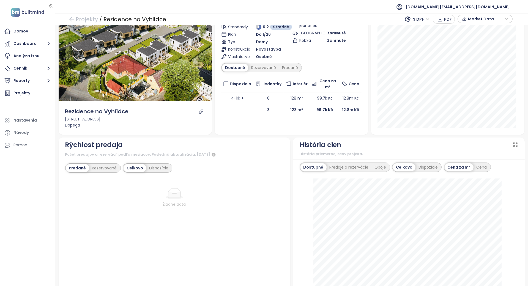
scroll to position [0, 0]
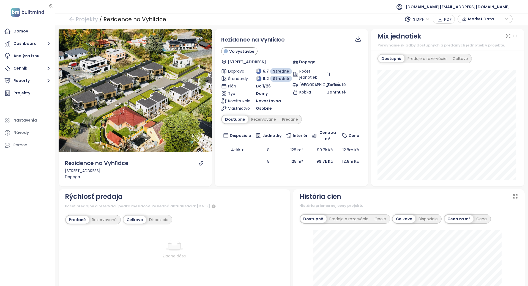
click at [199, 163] on icon "link" at bounding box center [201, 163] width 5 height 5
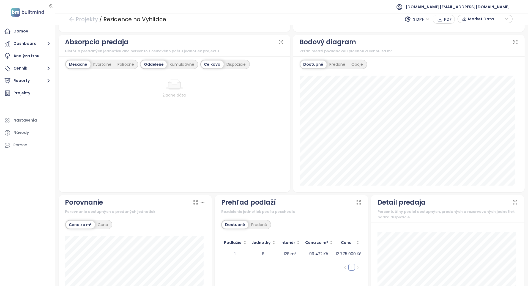
scroll to position [384, 0]
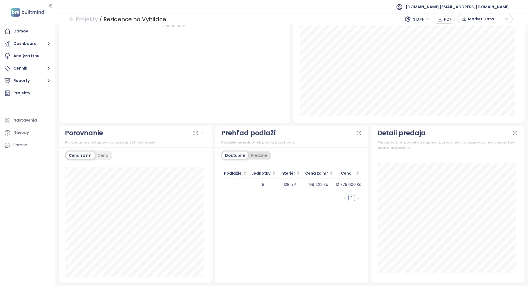
click at [255, 158] on div "Predané" at bounding box center [259, 156] width 22 height 8
click at [236, 155] on div "Dostupné" at bounding box center [234, 156] width 25 height 8
click at [248, 155] on div "Predané" at bounding box center [259, 156] width 22 height 8
click at [239, 154] on div "Dostupné" at bounding box center [234, 156] width 25 height 8
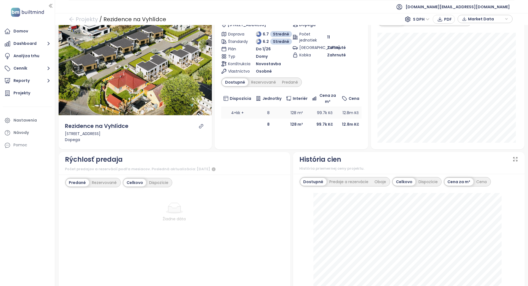
scroll to position [0, 0]
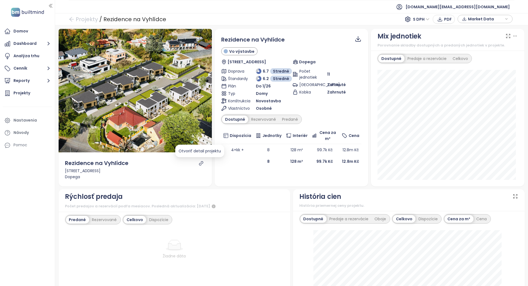
click at [198, 163] on div at bounding box center [201, 163] width 7 height 5
click at [199, 163] on icon "link" at bounding box center [201, 163] width 4 height 4
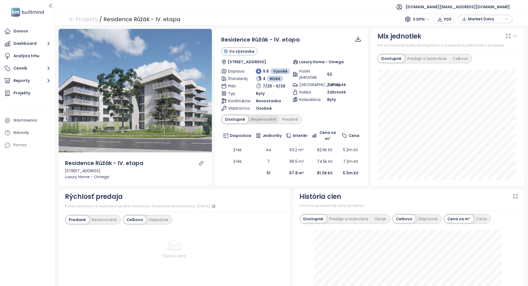
click at [254, 116] on div "Rezervované" at bounding box center [263, 120] width 31 height 8
click at [288, 119] on div "Predané" at bounding box center [290, 120] width 22 height 8
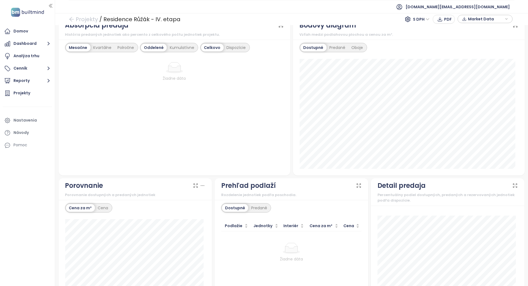
scroll to position [403, 0]
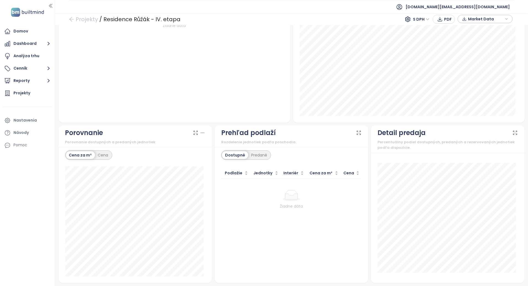
click at [251, 151] on div "Dostupné Predané" at bounding box center [246, 155] width 50 height 9
click at [251, 151] on div "Predané" at bounding box center [259, 155] width 22 height 8
click at [243, 154] on div "Dostupné" at bounding box center [234, 155] width 25 height 8
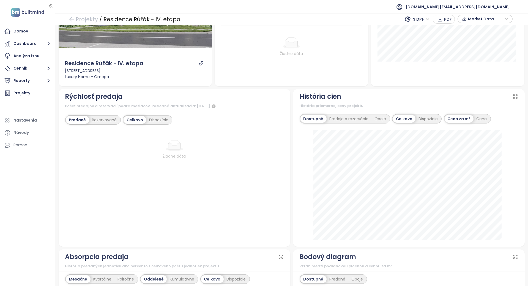
scroll to position [0, 0]
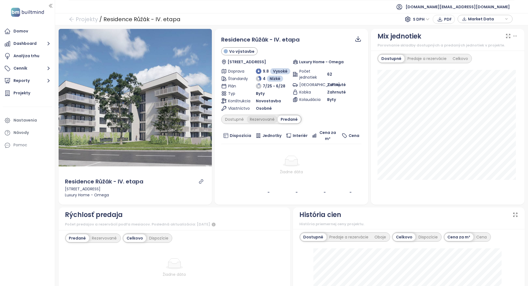
click at [256, 119] on div "Rezervované" at bounding box center [262, 120] width 31 height 8
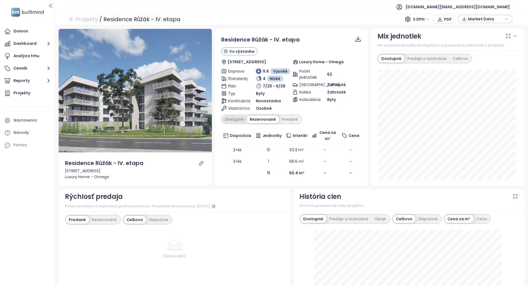
click at [233, 116] on div "Dostupné" at bounding box center [234, 120] width 25 height 8
click at [284, 170] on td "67.8 m²" at bounding box center [297, 173] width 26 height 12
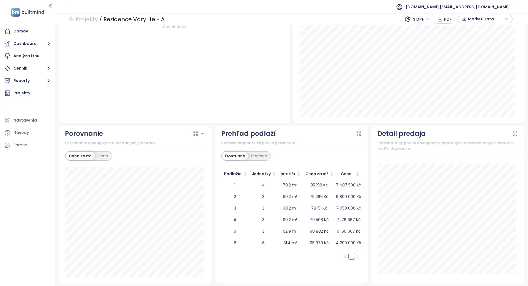
scroll to position [407, 0]
click at [255, 151] on div "Predané" at bounding box center [259, 155] width 22 height 8
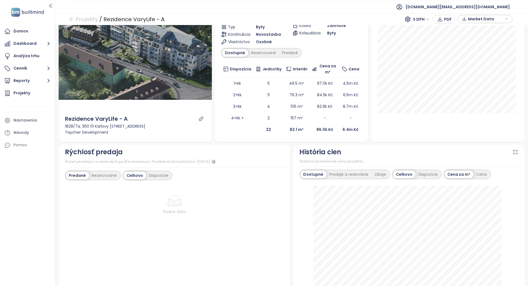
scroll to position [0, 0]
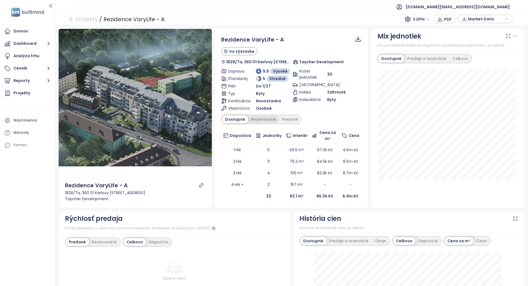
click at [267, 119] on div "Rezervované" at bounding box center [263, 120] width 31 height 8
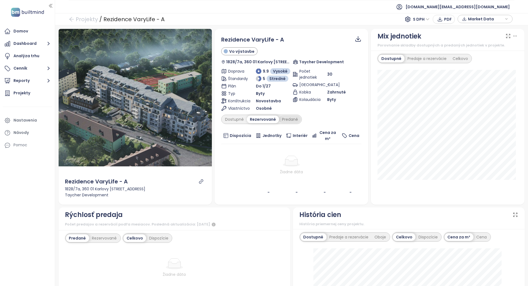
click at [282, 118] on div "Predané" at bounding box center [290, 120] width 22 height 8
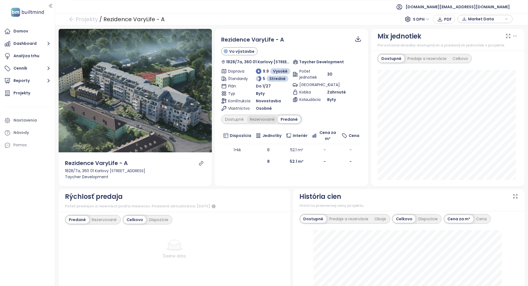
click at [252, 121] on div "Rezervované" at bounding box center [262, 120] width 31 height 8
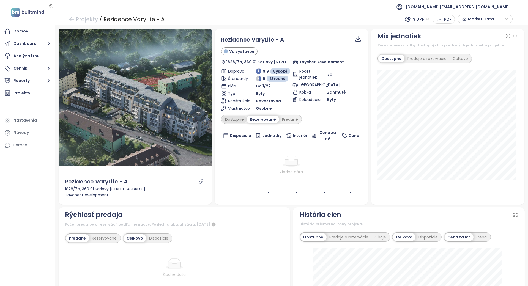
click at [242, 119] on div "Dostupné" at bounding box center [234, 120] width 25 height 8
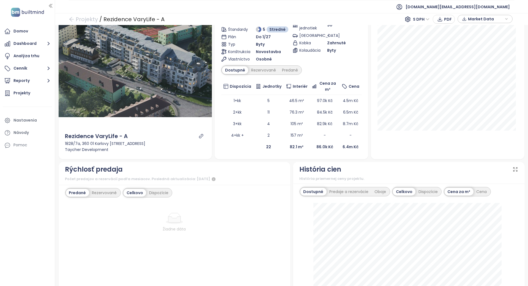
scroll to position [73, 0]
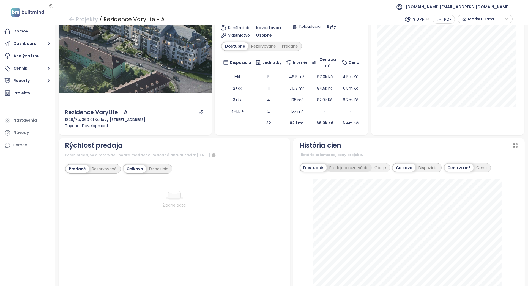
click at [334, 165] on div "Predaje a rezervácie" at bounding box center [349, 168] width 45 height 8
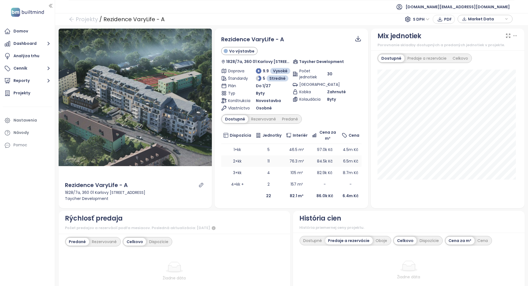
scroll to position [0, 0]
click at [294, 161] on td "76.3 m²" at bounding box center [297, 162] width 26 height 12
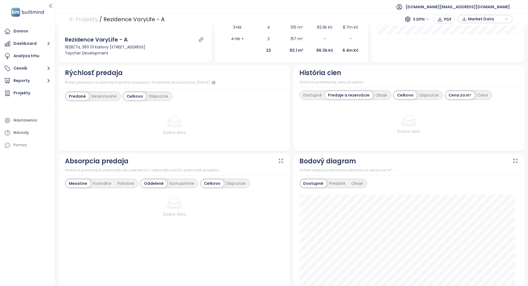
scroll to position [147, 0]
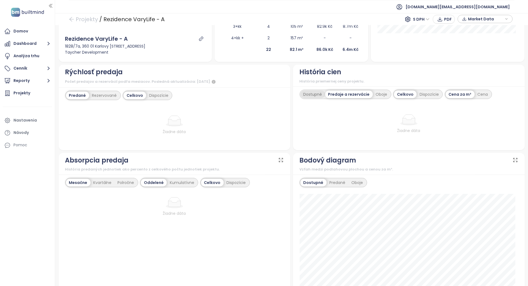
click at [312, 92] on div "Dostupné" at bounding box center [313, 95] width 25 height 8
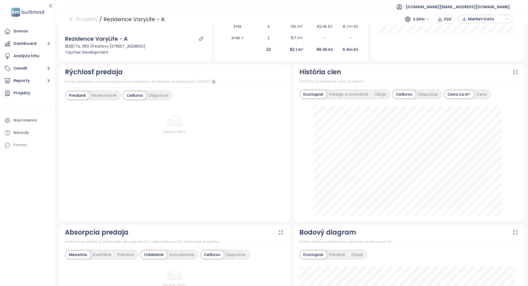
scroll to position [110, 0]
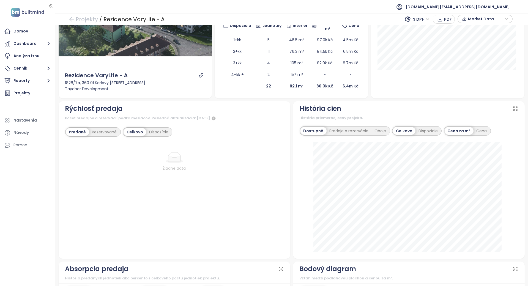
click at [315, 105] on div "História cien" at bounding box center [321, 108] width 42 height 10
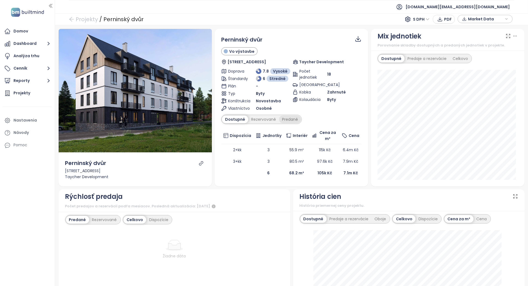
click at [279, 118] on div "Predané" at bounding box center [290, 120] width 22 height 8
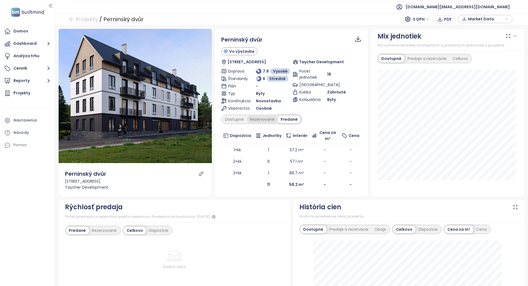
click at [274, 118] on div "Rezervované" at bounding box center [262, 120] width 31 height 8
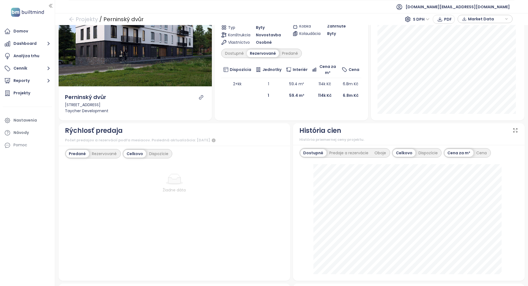
scroll to position [110, 0]
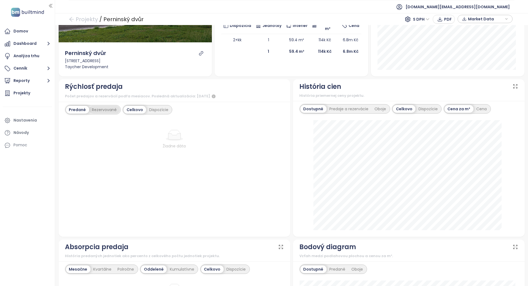
click at [103, 112] on div "Rezervované" at bounding box center [104, 110] width 31 height 8
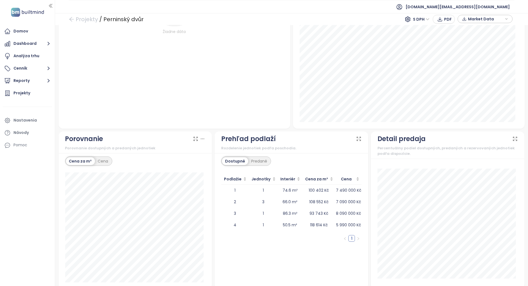
scroll to position [384, 0]
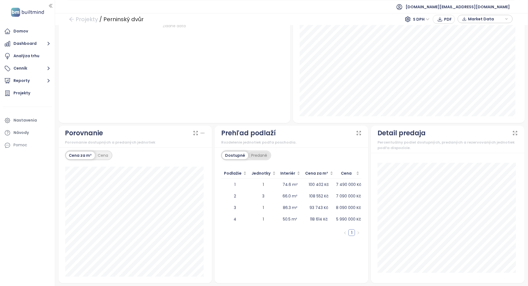
click at [258, 155] on div "Predané" at bounding box center [259, 156] width 22 height 8
click at [274, 139] on div "Prehľad podlaží Rozdelenie jednotiek podľa poschodia." at bounding box center [291, 136] width 140 height 17
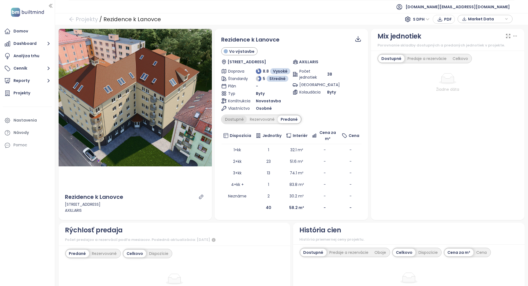
click at [237, 120] on div "Dostupné" at bounding box center [234, 120] width 25 height 8
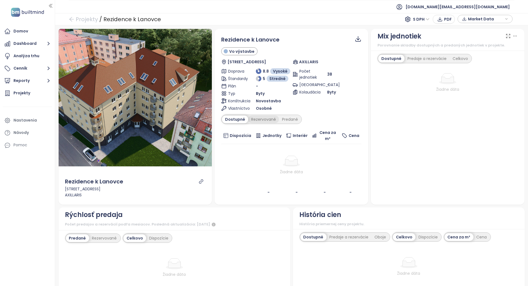
click at [263, 121] on div "Rezervované" at bounding box center [263, 120] width 31 height 8
click at [302, 122] on div "Dostupné Rezervované Predané" at bounding box center [291, 119] width 140 height 9
click at [292, 119] on div "Predané" at bounding box center [290, 120] width 22 height 8
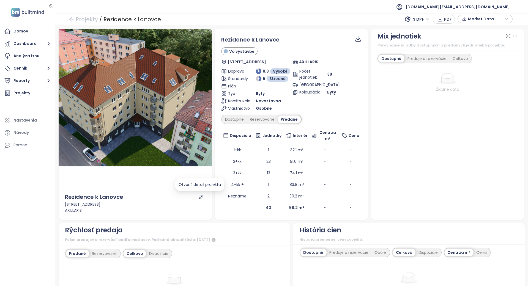
click at [199, 198] on icon "link" at bounding box center [201, 197] width 5 height 5
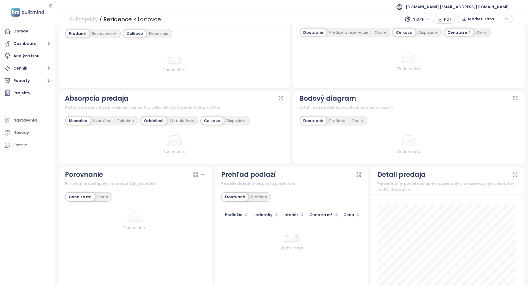
scroll to position [258, 0]
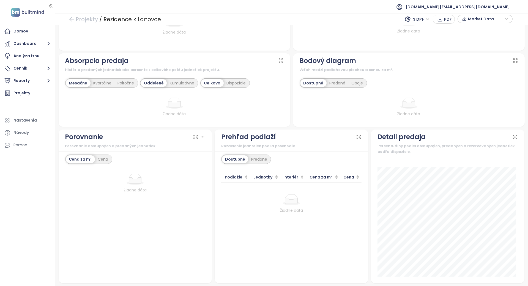
click at [250, 152] on div "Dostupné Predané Podlažie Jednotky Interiér Cena za m² Cena Žiadne dáta" at bounding box center [292, 217] width 154 height 132
click at [252, 160] on div "Predané" at bounding box center [259, 159] width 22 height 8
click at [239, 155] on div "Dostupné" at bounding box center [234, 159] width 25 height 8
click at [245, 209] on div "Žiadne dáta" at bounding box center [291, 211] width 136 height 6
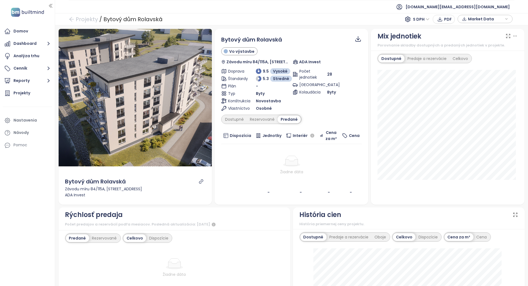
click at [266, 113] on div "Bytový dům Rolavská Vo výstavbe Závodu míru 84/115A, Stará Role, 360 17 [GEOGRA…" at bounding box center [291, 117] width 140 height 163
click at [262, 119] on div "Rezervované" at bounding box center [262, 120] width 31 height 8
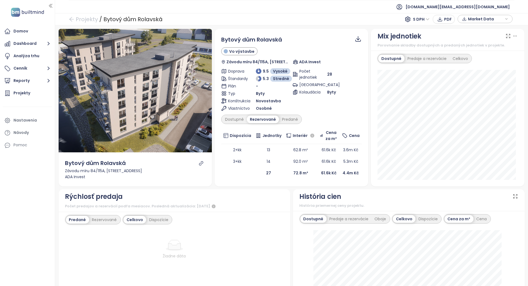
click at [229, 119] on div "Dostupné" at bounding box center [234, 120] width 25 height 8
click at [258, 117] on div "Rezervované" at bounding box center [263, 120] width 31 height 8
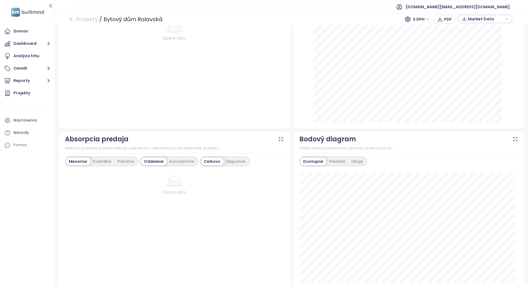
scroll to position [384, 0]
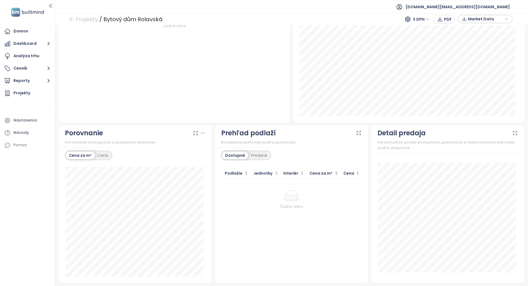
click at [254, 150] on div "Dostupné Predané Podlažie Jednotky Interiér Cena za m² Cena Žiadne dáta" at bounding box center [292, 216] width 154 height 136
click at [255, 152] on div "Predané" at bounding box center [259, 156] width 22 height 8
click at [288, 159] on div "Dostupné Predané" at bounding box center [291, 156] width 140 height 11
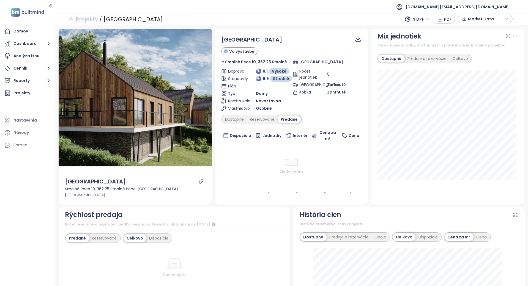
click at [264, 115] on div "Dostupné Rezervované Predané" at bounding box center [261, 119] width 80 height 9
click at [247, 117] on div "Rezervované" at bounding box center [262, 120] width 31 height 8
click at [243, 118] on div "Dostupné" at bounding box center [234, 120] width 25 height 8
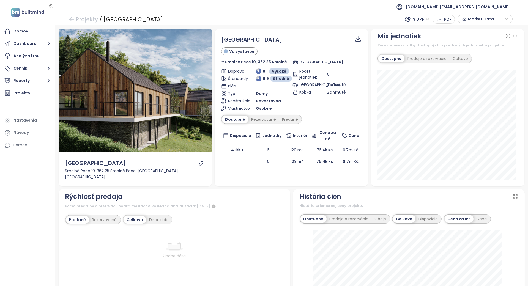
click at [249, 165] on td at bounding box center [237, 162] width 32 height 12
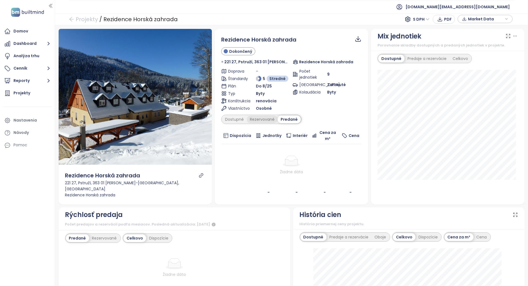
click at [262, 120] on div "Rezervované" at bounding box center [262, 120] width 31 height 8
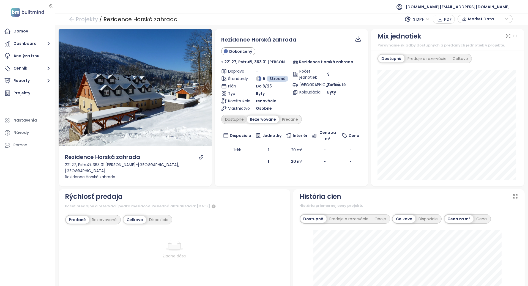
click at [233, 116] on div "Dostupné" at bounding box center [234, 120] width 25 height 8
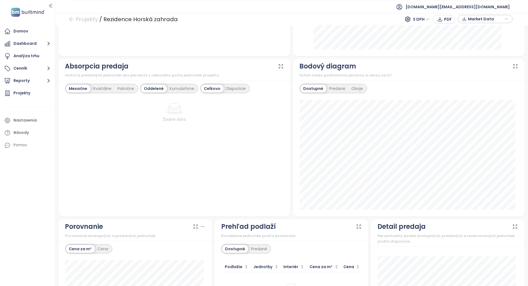
scroll to position [384, 0]
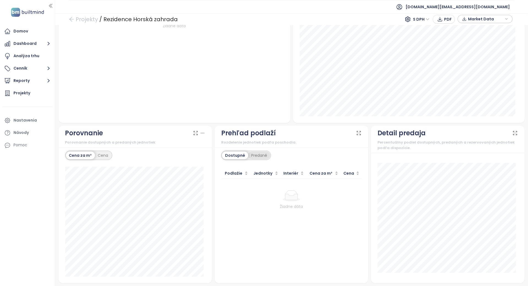
click at [256, 158] on div "Predané" at bounding box center [259, 156] width 22 height 8
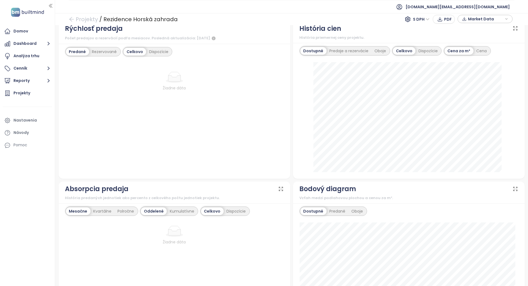
scroll to position [0, 0]
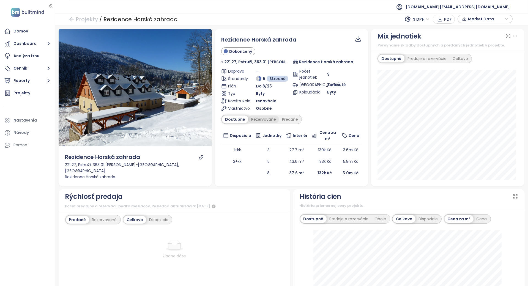
click at [272, 120] on div "Rezervované" at bounding box center [263, 120] width 31 height 8
click at [288, 118] on div "Predané" at bounding box center [290, 120] width 22 height 8
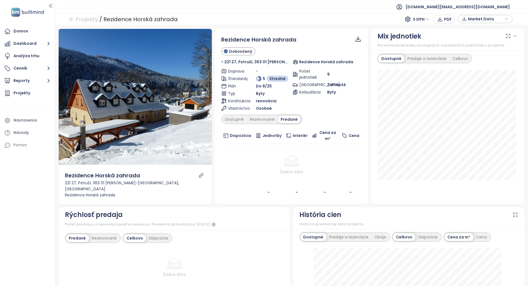
click at [278, 119] on div "Predané" at bounding box center [289, 120] width 23 height 8
click at [250, 116] on div "Rezervované" at bounding box center [262, 120] width 31 height 8
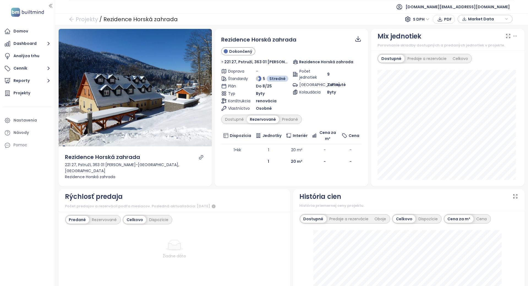
click at [269, 135] on span "Jednotky" at bounding box center [272, 136] width 19 height 6
click at [201, 160] on icon "link" at bounding box center [201, 157] width 5 height 5
click at [234, 122] on div "Dostupné" at bounding box center [234, 120] width 25 height 8
click at [254, 118] on div "Rezervované" at bounding box center [263, 120] width 31 height 8
click at [287, 113] on div "Rezidence Horská zahrada Dokončený 221 27, Pstruží, 363 01 Merklín-Ostrov nad O…" at bounding box center [291, 102] width 140 height 132
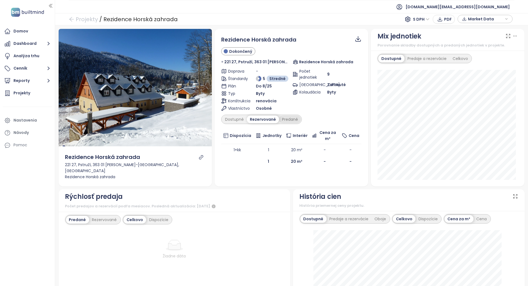
click at [287, 116] on div "Predané" at bounding box center [290, 120] width 22 height 8
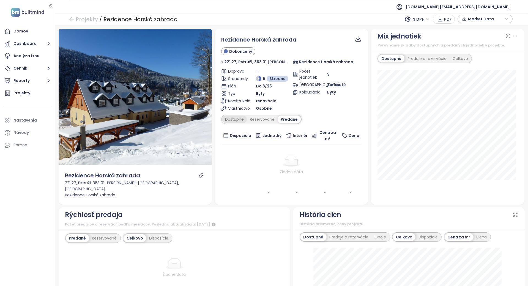
click at [232, 117] on div "Dostupné" at bounding box center [234, 120] width 25 height 8
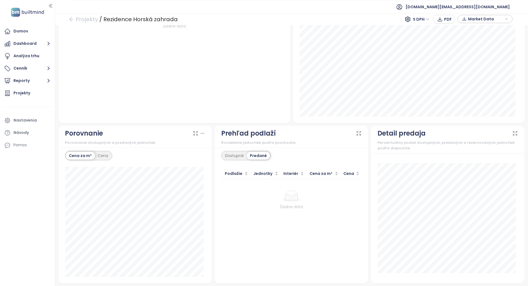
scroll to position [384, 0]
click at [306, 132] on div "Prehľad podlaží" at bounding box center [291, 133] width 140 height 10
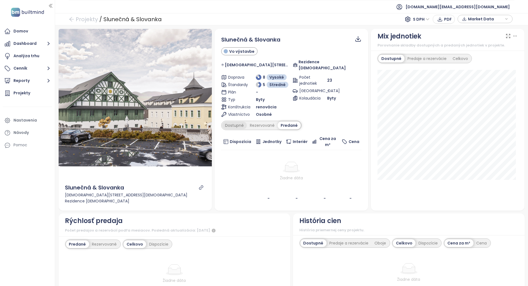
click at [232, 122] on div "Dostupné" at bounding box center [234, 126] width 25 height 8
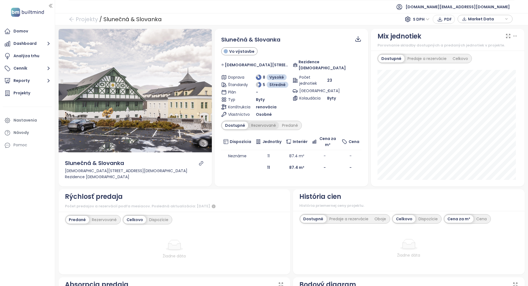
click at [263, 122] on div "Rezervované" at bounding box center [263, 126] width 31 height 8
click at [240, 122] on div "Dostupné" at bounding box center [234, 126] width 25 height 8
click at [199, 163] on icon "link" at bounding box center [201, 163] width 5 height 5
click at [270, 122] on div "Rezervované" at bounding box center [263, 126] width 31 height 8
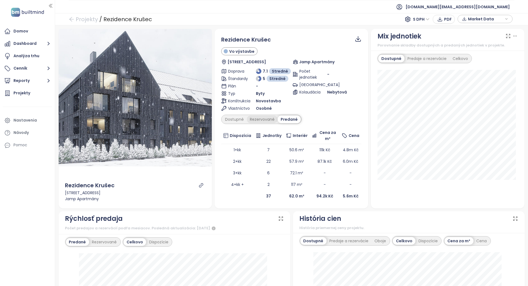
click at [264, 120] on div "Rezervované" at bounding box center [262, 120] width 31 height 8
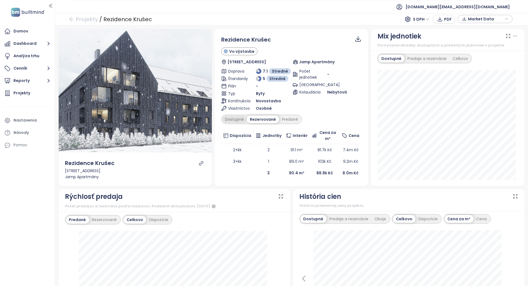
click at [235, 119] on div "Dostupné" at bounding box center [234, 120] width 25 height 8
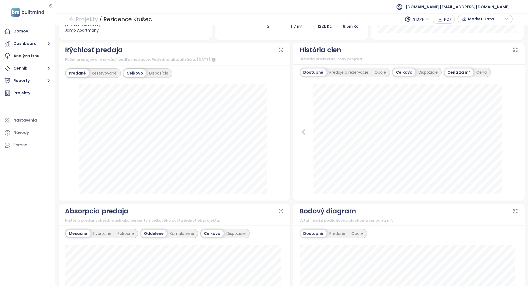
scroll to position [73, 0]
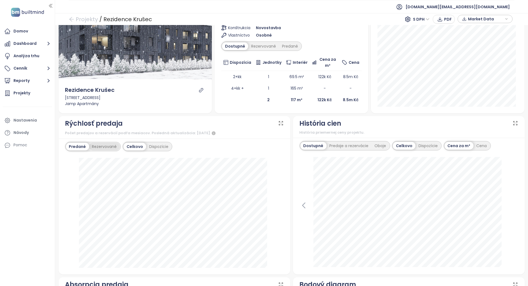
click at [109, 144] on div "Rezervované" at bounding box center [104, 147] width 31 height 8
click at [76, 146] on div "Predané" at bounding box center [77, 147] width 22 height 8
click at [167, 139] on div "Predané Rezervované Celkovo Dispozície január 2025 verejné predaje: 3" at bounding box center [175, 207] width 232 height 136
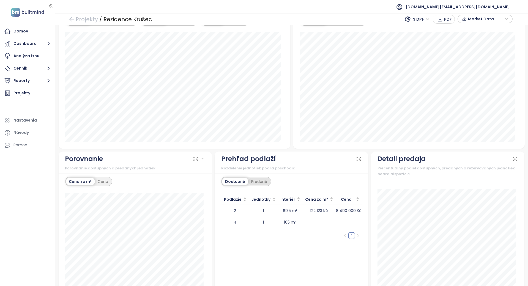
scroll to position [385, 0]
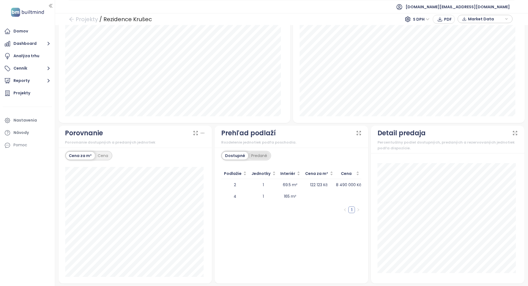
click at [257, 157] on div "Predané" at bounding box center [259, 156] width 22 height 8
click at [235, 157] on div "Dostupné" at bounding box center [234, 156] width 25 height 8
click at [249, 195] on td "1" at bounding box center [263, 197] width 29 height 12
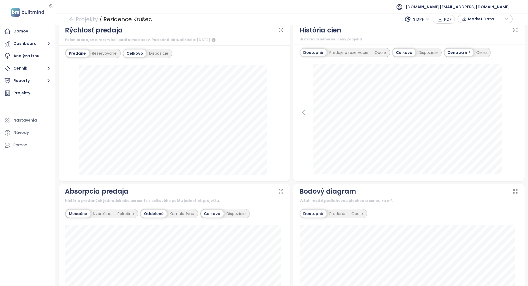
scroll to position [0, 0]
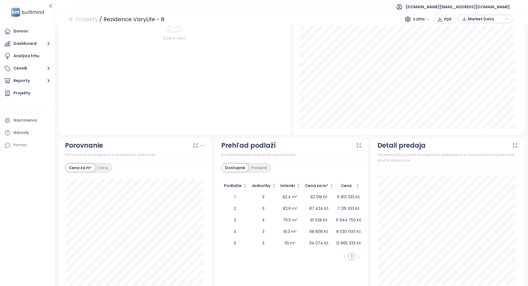
scroll to position [395, 0]
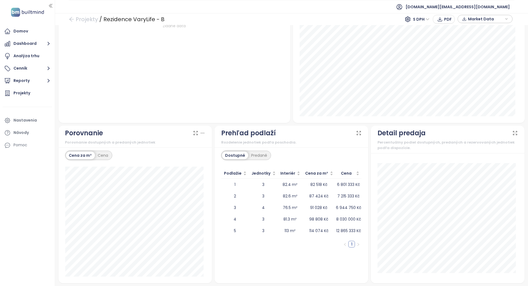
click at [259, 148] on div "Dostupné Predané Podlažie Jednotky Interiér Cena za m² Cena 1 3 82.4 m² 82 518 …" at bounding box center [292, 216] width 154 height 136
click at [259, 153] on div "Predané" at bounding box center [259, 156] width 22 height 8
click at [288, 144] on div "Rozdelenie jednotiek podľa poschodia." at bounding box center [291, 143] width 140 height 6
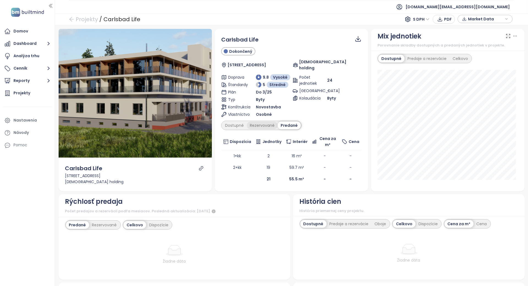
click at [264, 122] on div "Rezervované" at bounding box center [262, 126] width 31 height 8
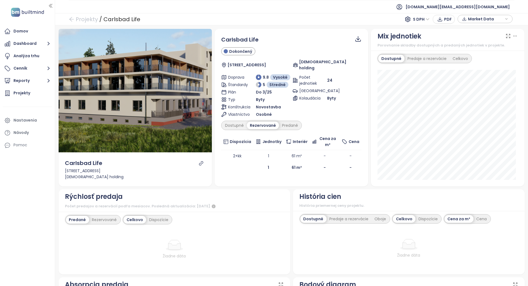
click at [239, 123] on div "Dostupné Rezervované Predané" at bounding box center [261, 125] width 81 height 9
